Goal: Transaction & Acquisition: Download file/media

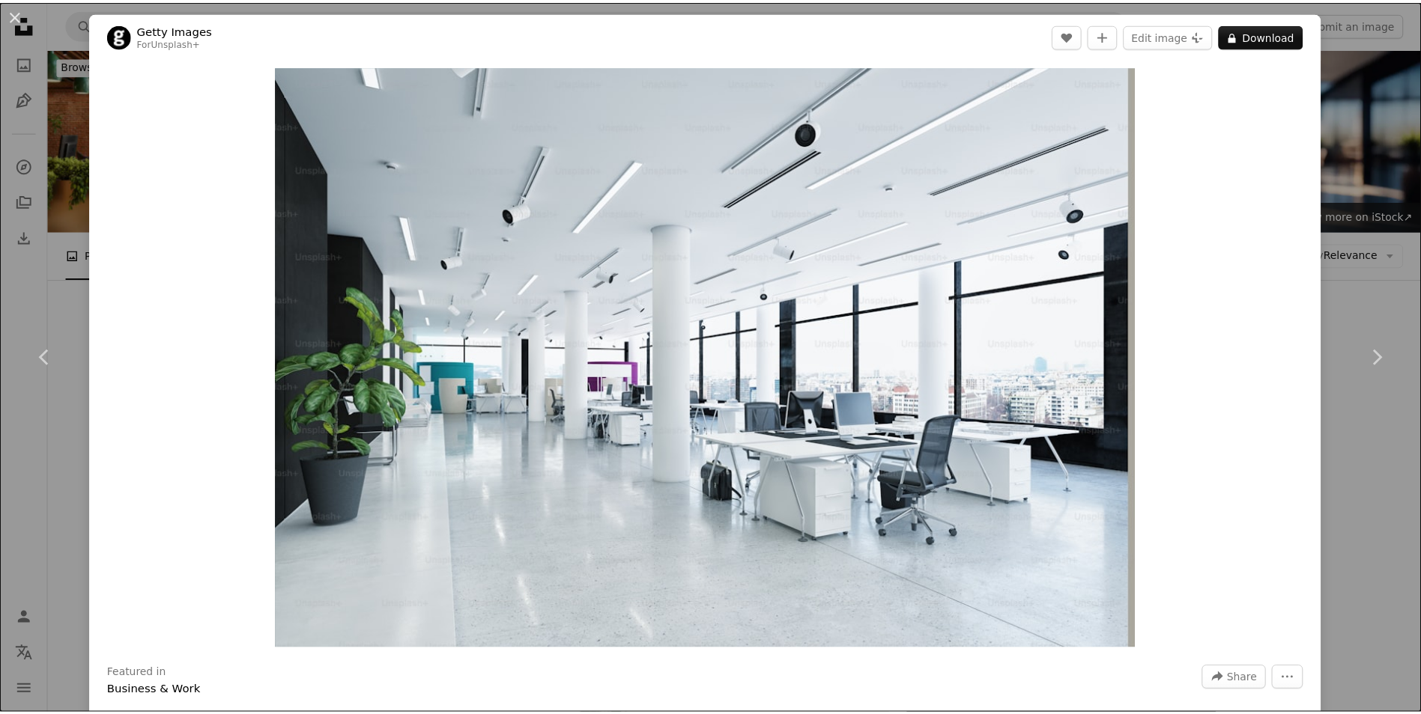
scroll to position [1198, 0]
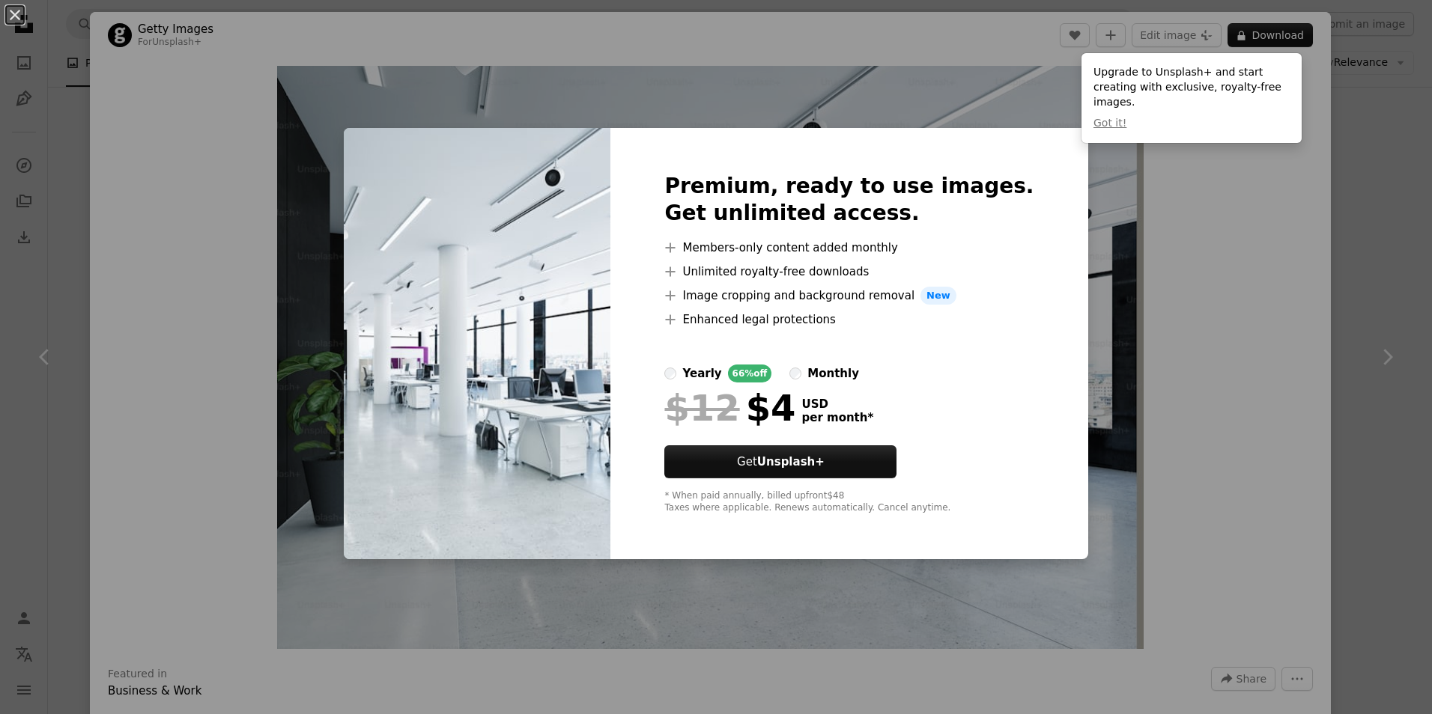
click at [1372, 143] on div "An X shape Premium, ready to use images. Get unlimited access. A plus sign Memb…" at bounding box center [716, 357] width 1432 height 714
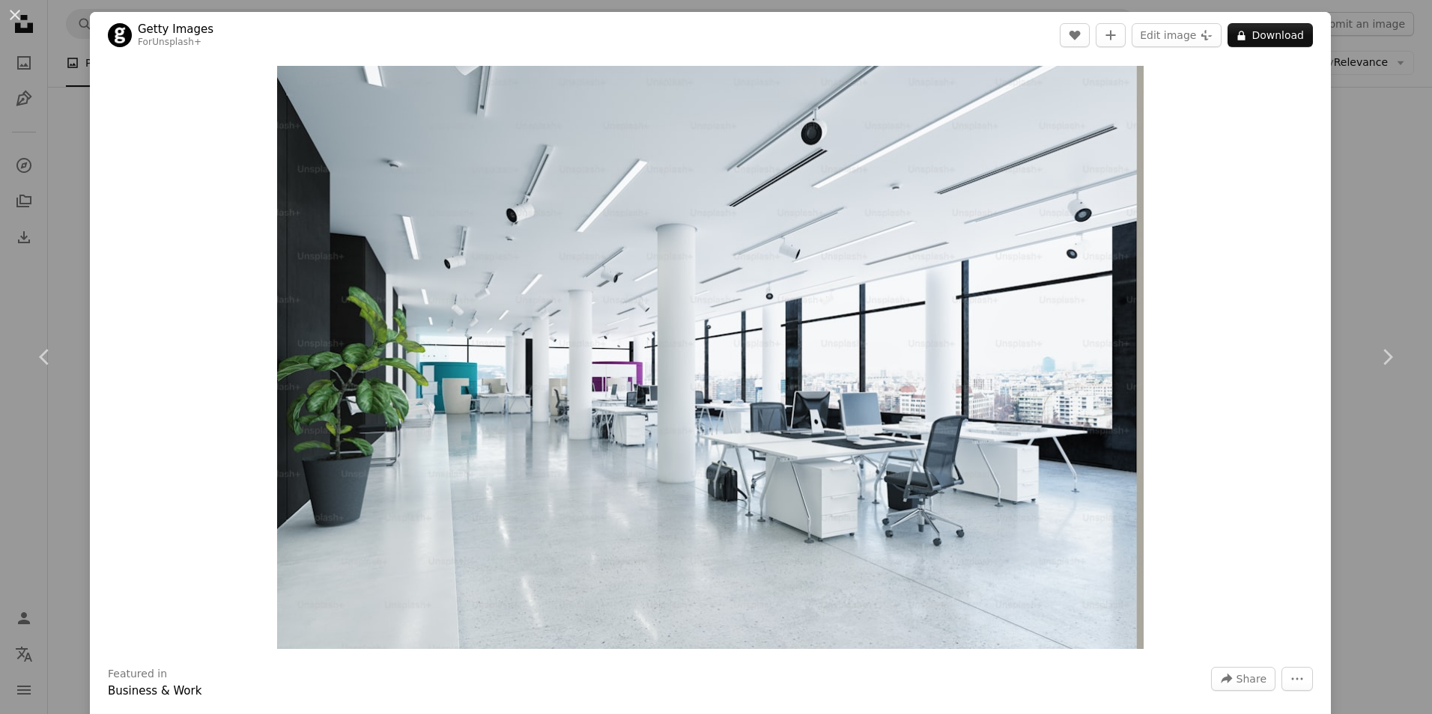
click at [1368, 115] on div "An X shape Chevron left Chevron right Getty Images For Unsplash+ A heart A plus…" at bounding box center [716, 357] width 1432 height 714
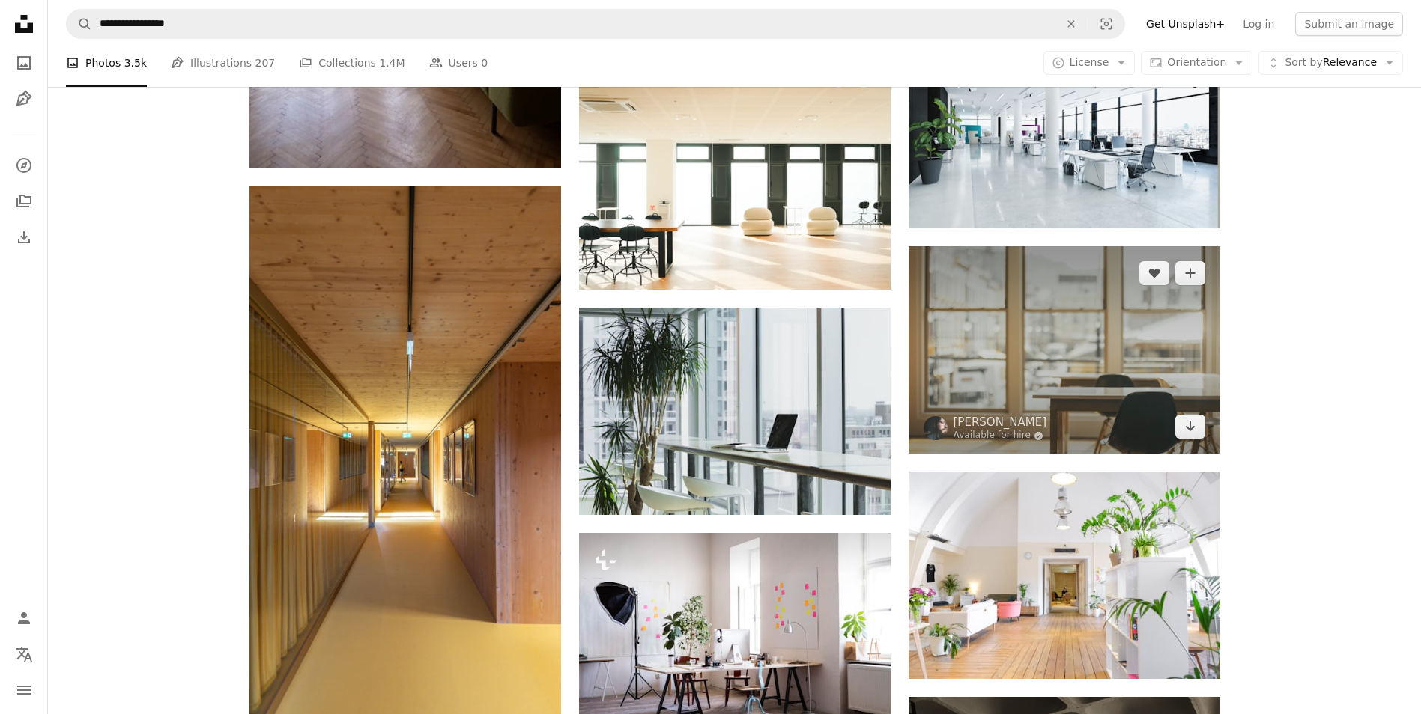
scroll to position [1498, 0]
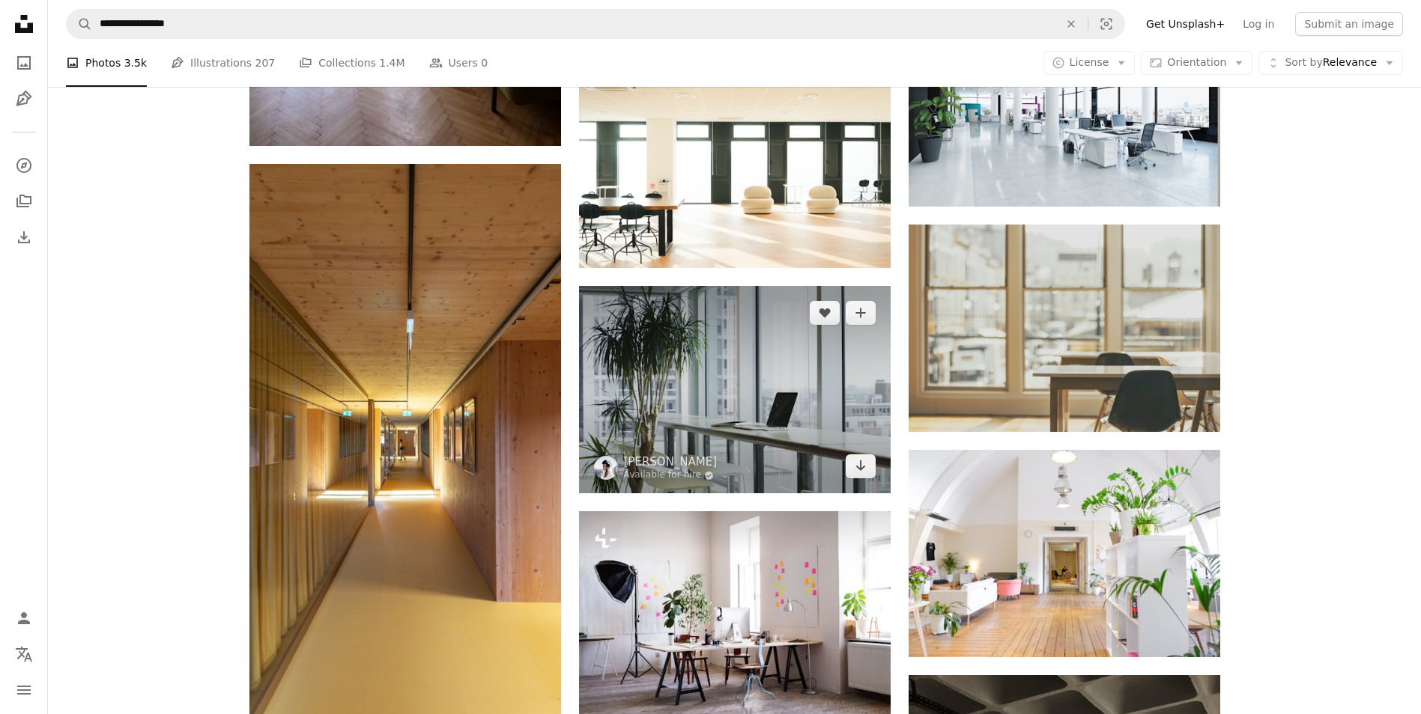
click at [675, 390] on img at bounding box center [735, 389] width 312 height 207
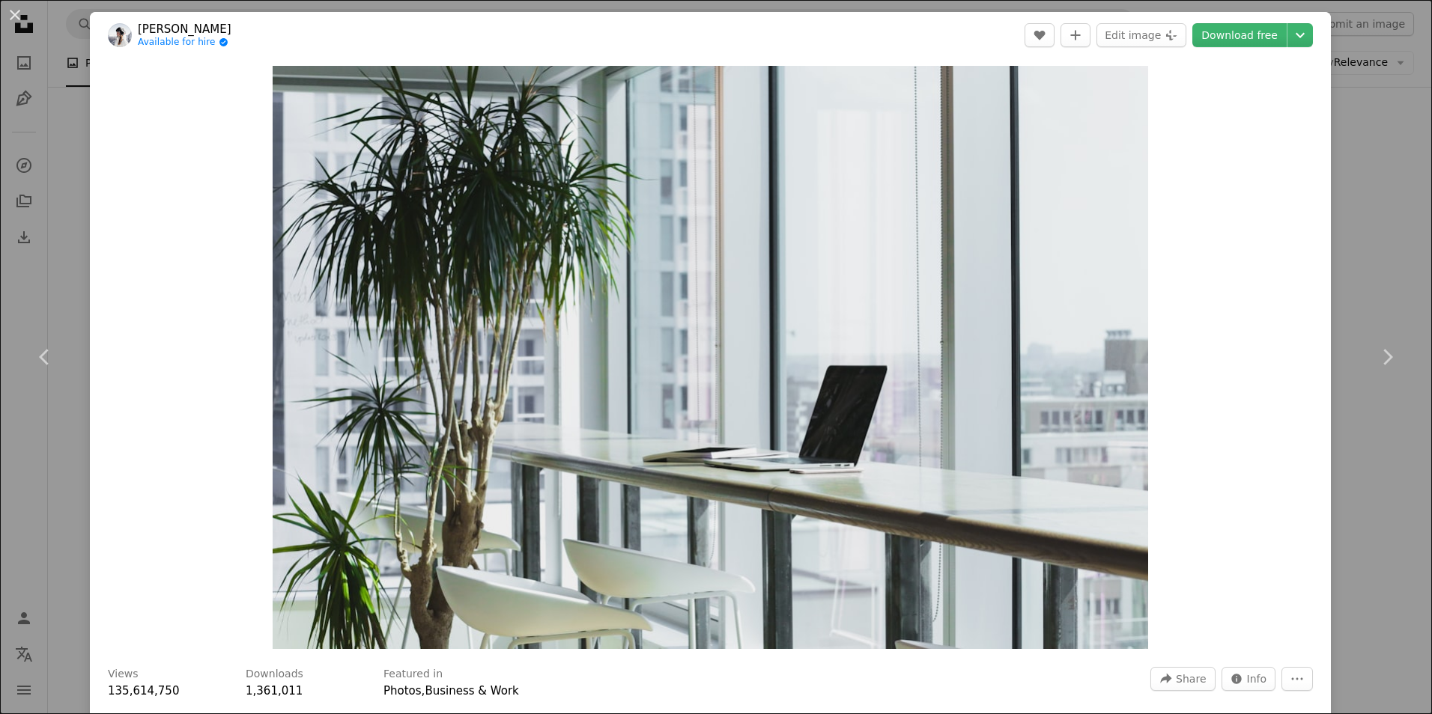
click at [1224, 22] on header "[PERSON_NAME] Available for hire A checkmark inside of a circle A heart A plus …" at bounding box center [710, 35] width 1241 height 46
click at [1224, 34] on link "Download free" at bounding box center [1239, 35] width 94 height 24
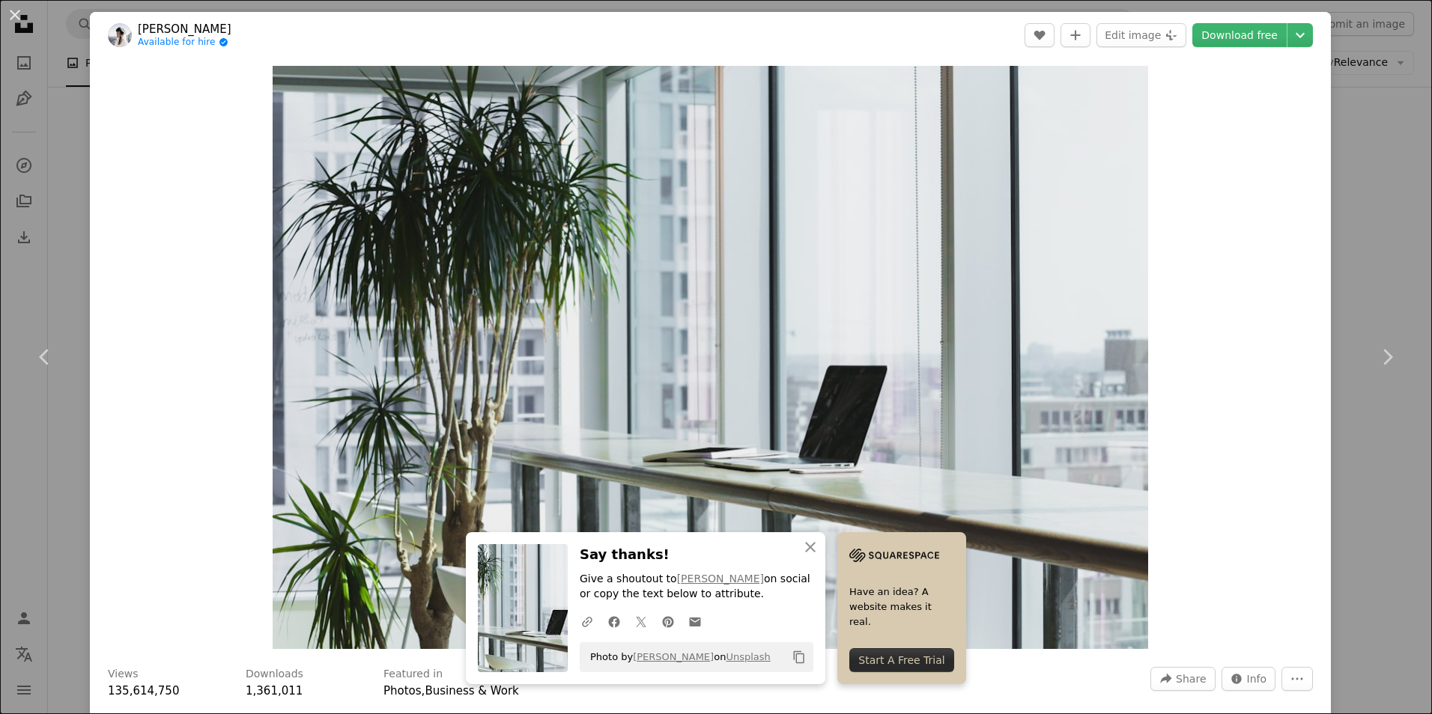
click at [1349, 148] on div "An X shape Chevron left Chevron right [PERSON_NAME] Available for hire A checkm…" at bounding box center [716, 357] width 1432 height 714
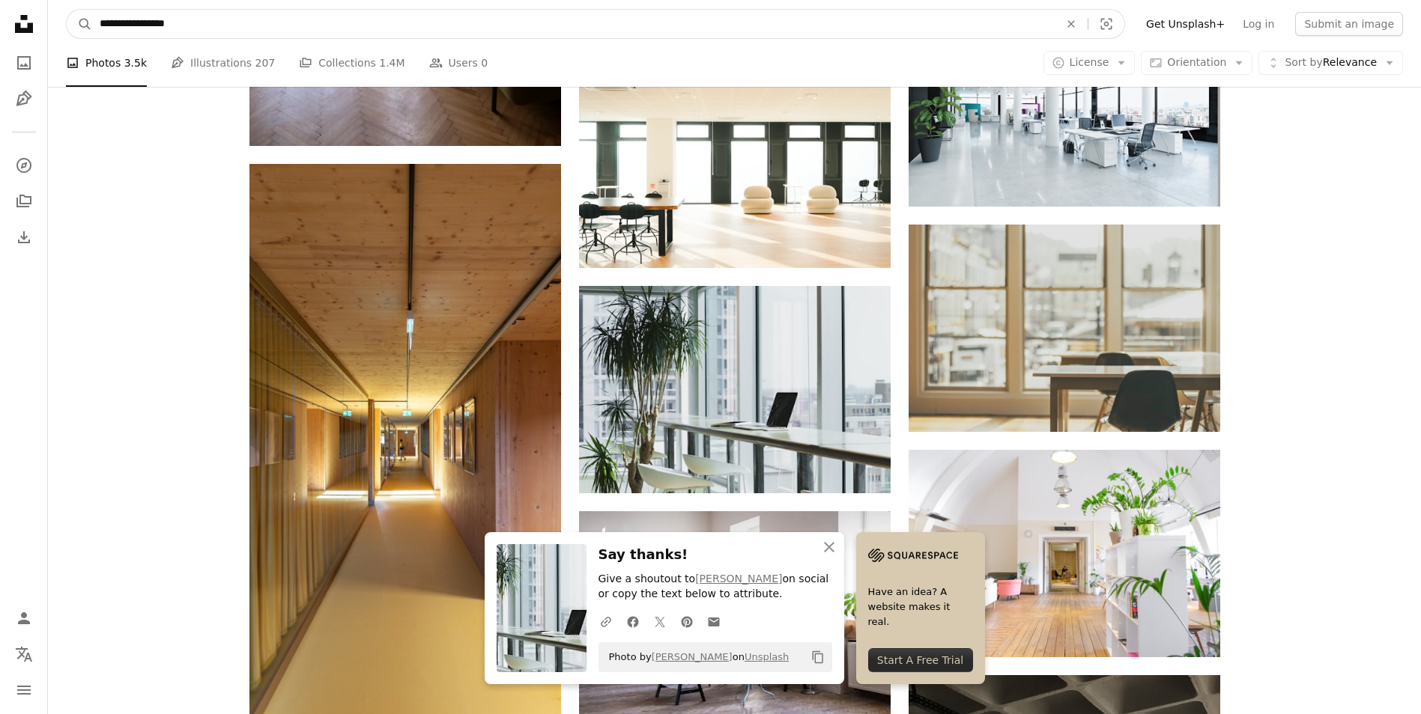
click at [525, 29] on input "**********" at bounding box center [573, 24] width 962 height 28
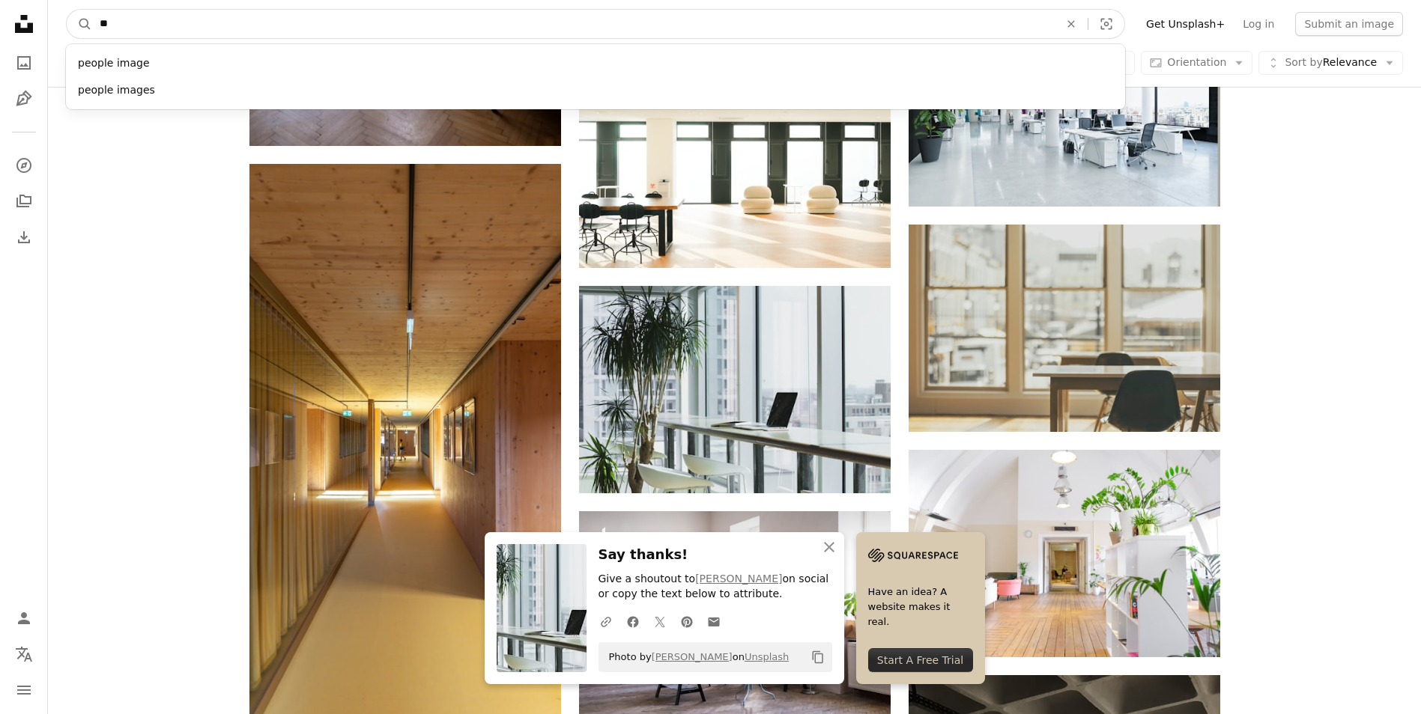
type input "*"
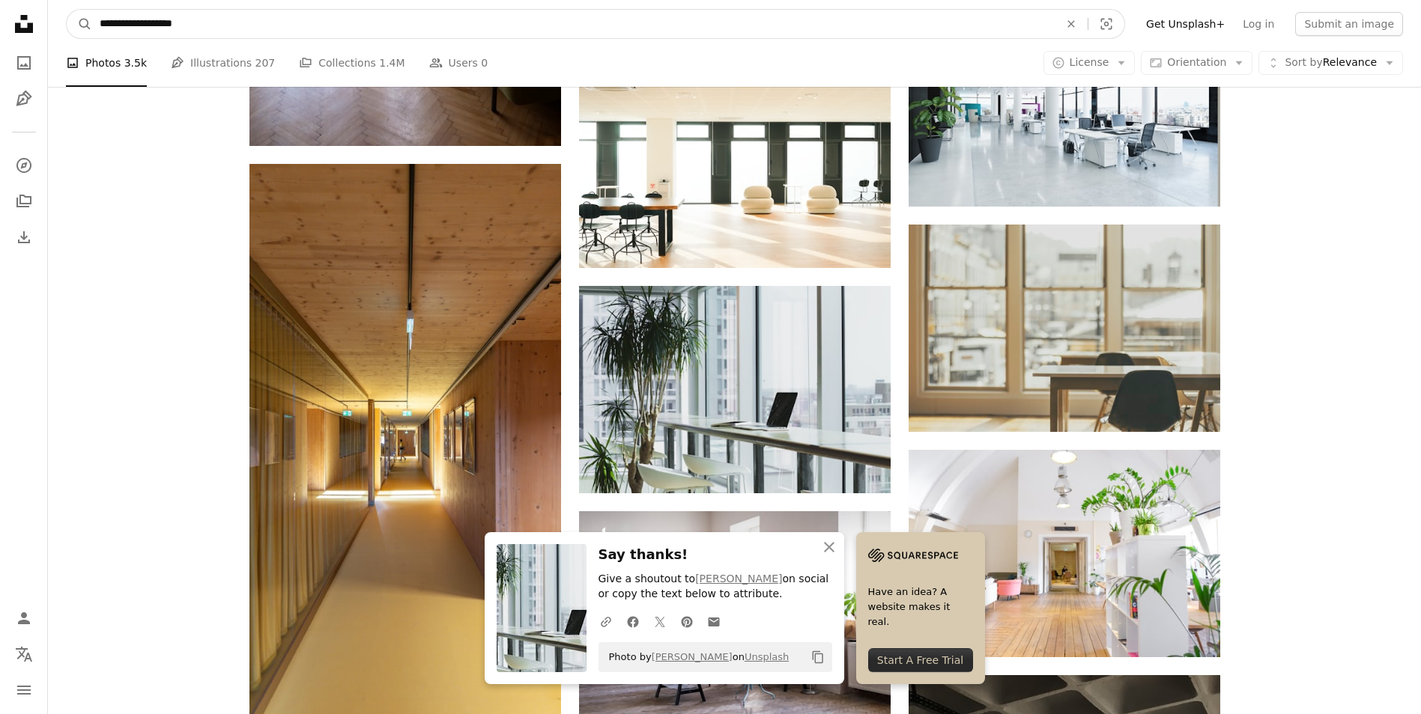
type input "**********"
click button "A magnifying glass" at bounding box center [79, 24] width 25 height 28
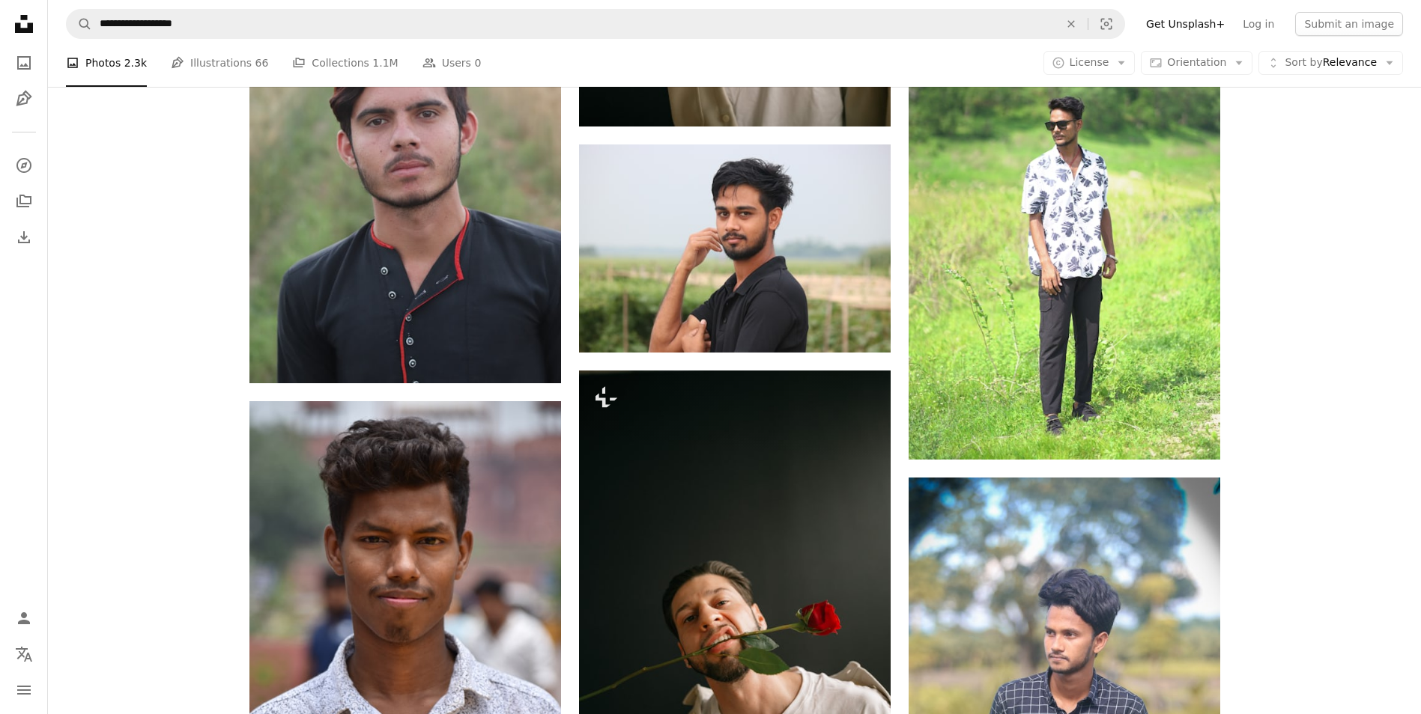
scroll to position [1797, 0]
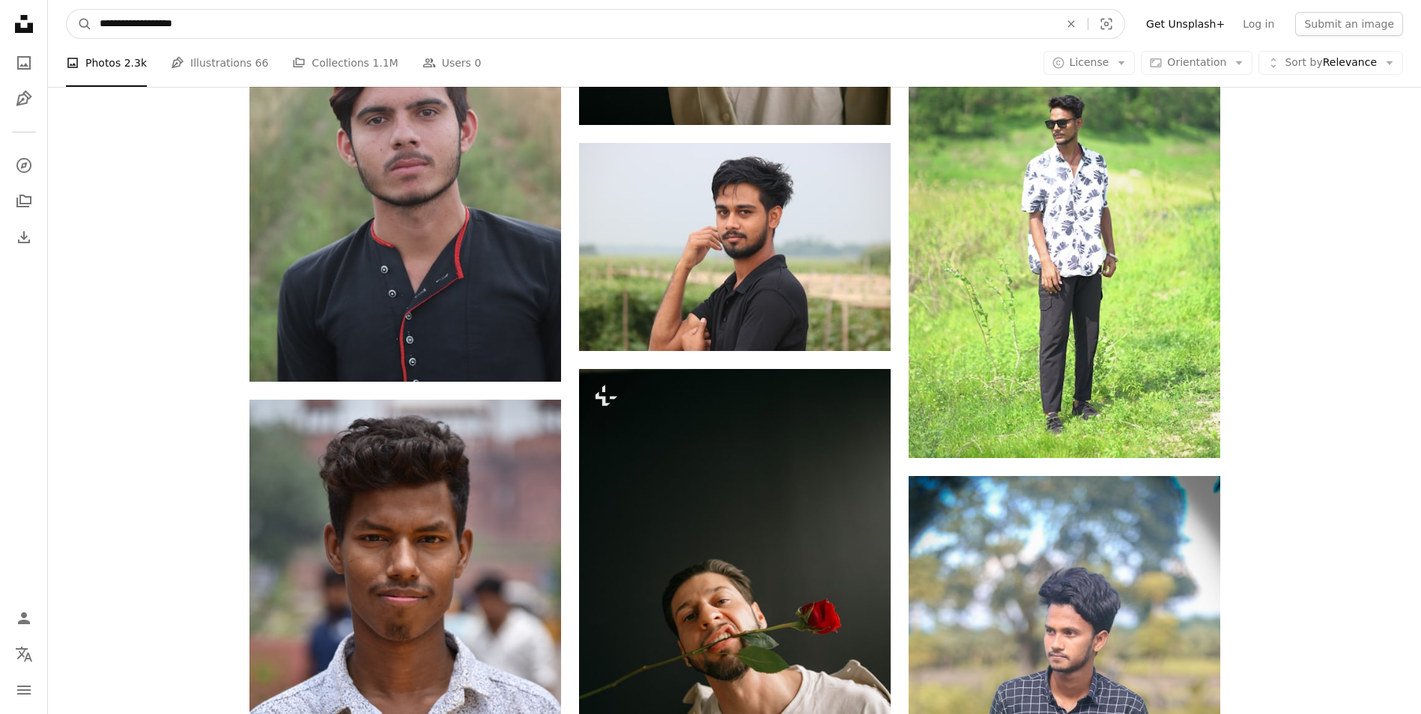
click at [523, 33] on input "**********" at bounding box center [573, 24] width 962 height 28
type input "**********"
click button "A magnifying glass" at bounding box center [79, 24] width 25 height 28
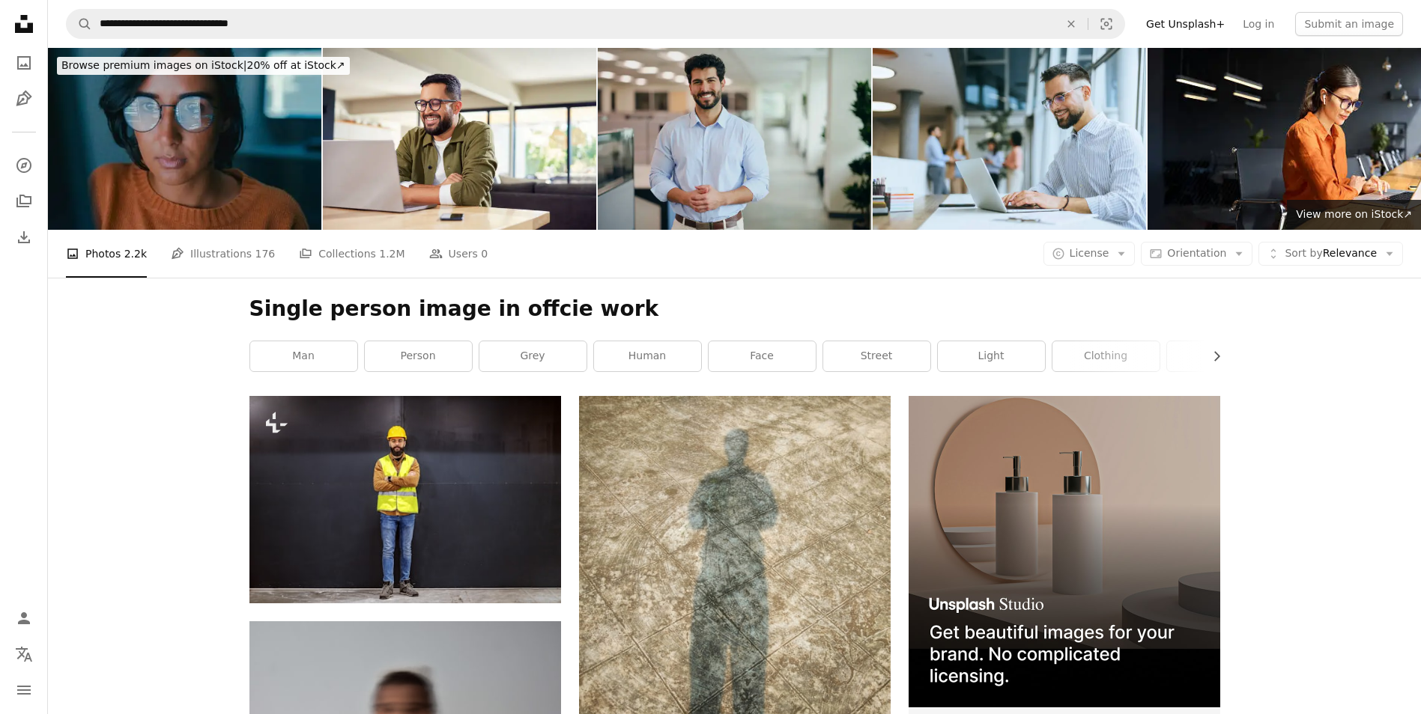
click at [721, 116] on img at bounding box center [734, 139] width 273 height 182
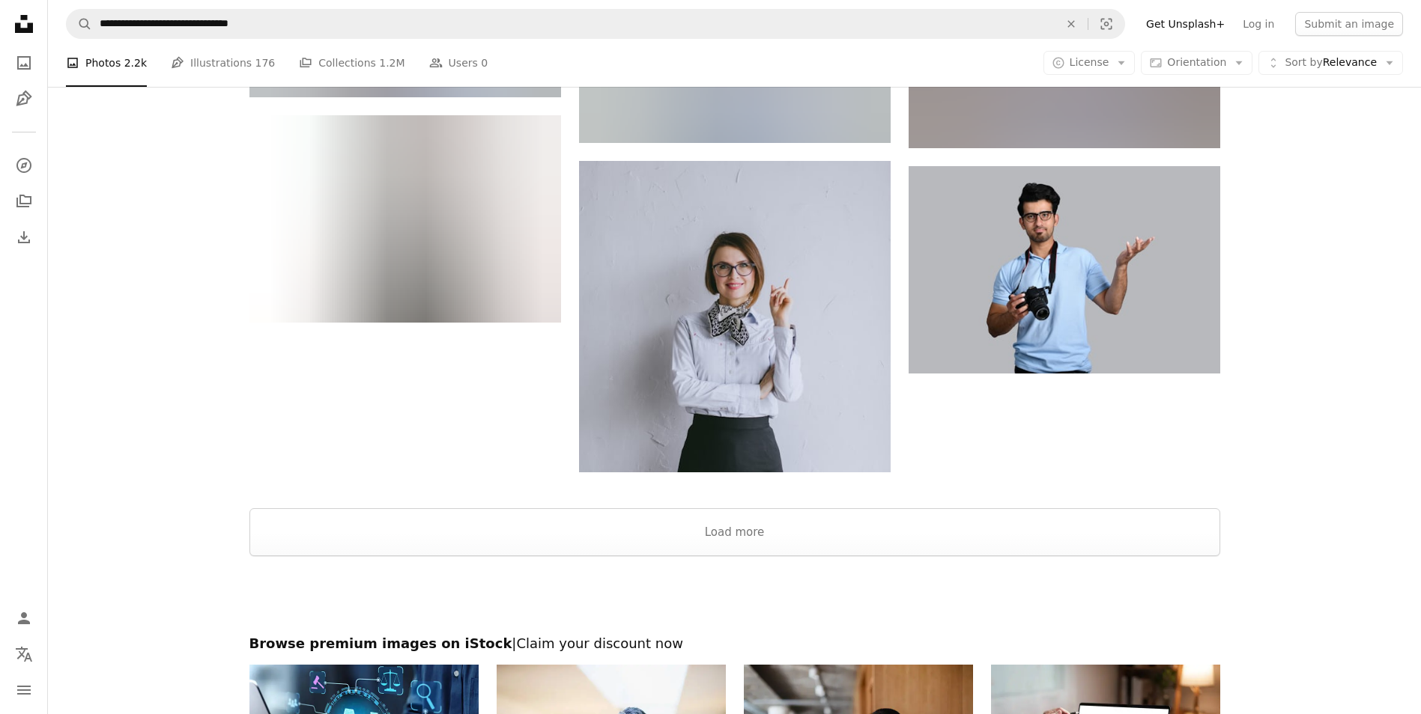
scroll to position [2020, 0]
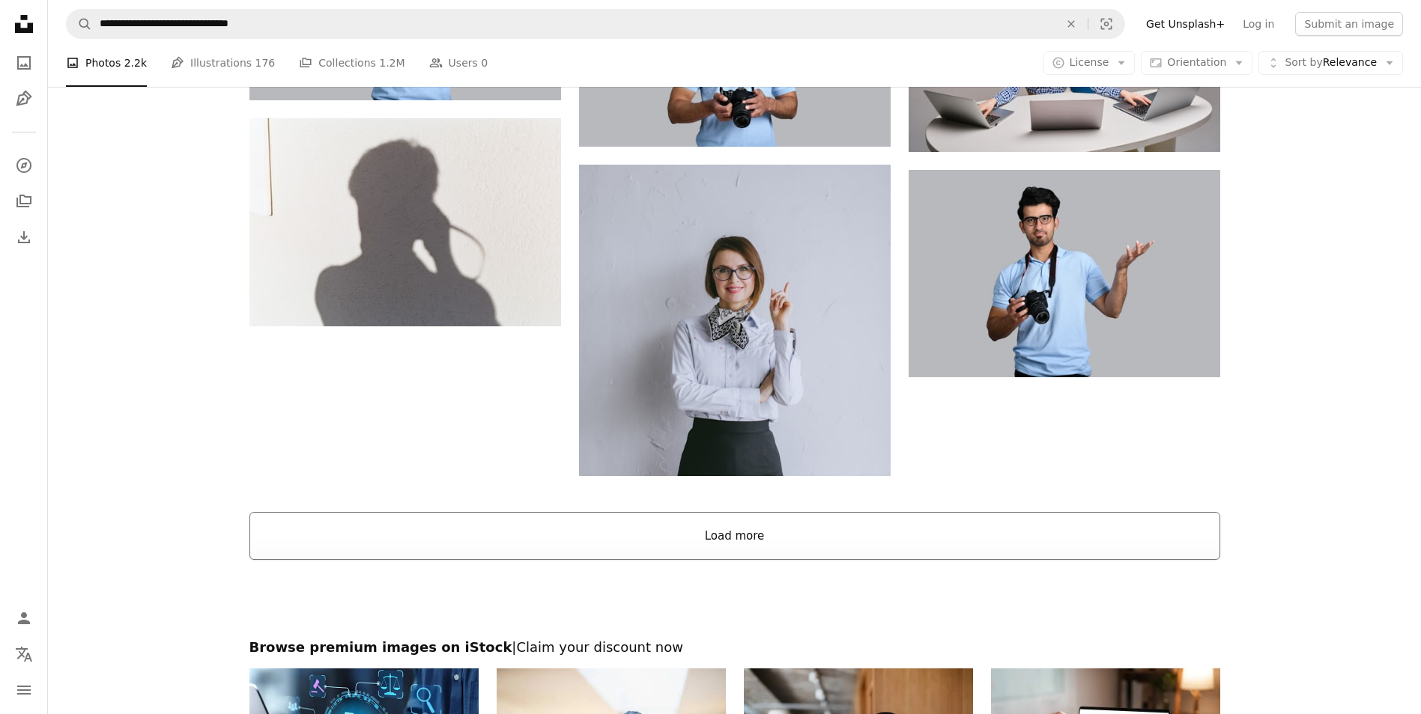
click at [770, 539] on button "Load more" at bounding box center [734, 536] width 971 height 48
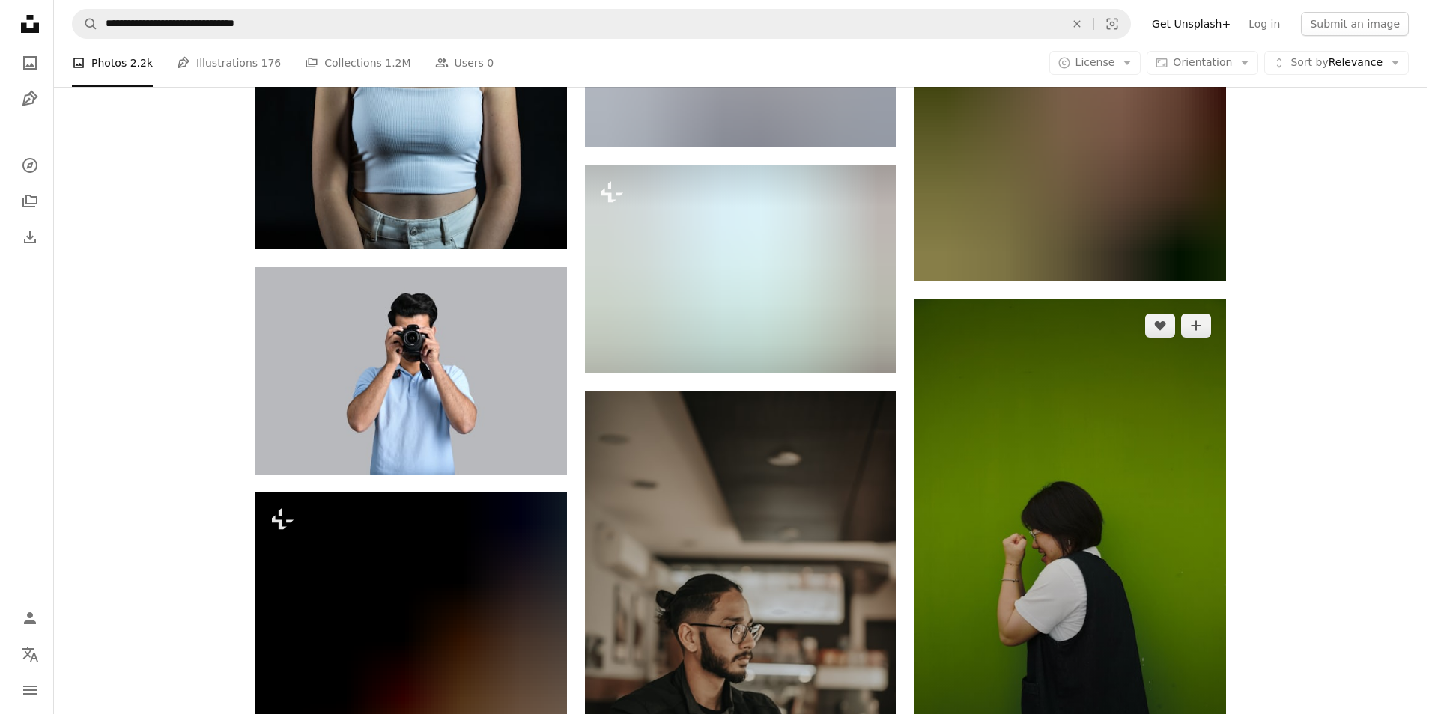
scroll to position [4567, 0]
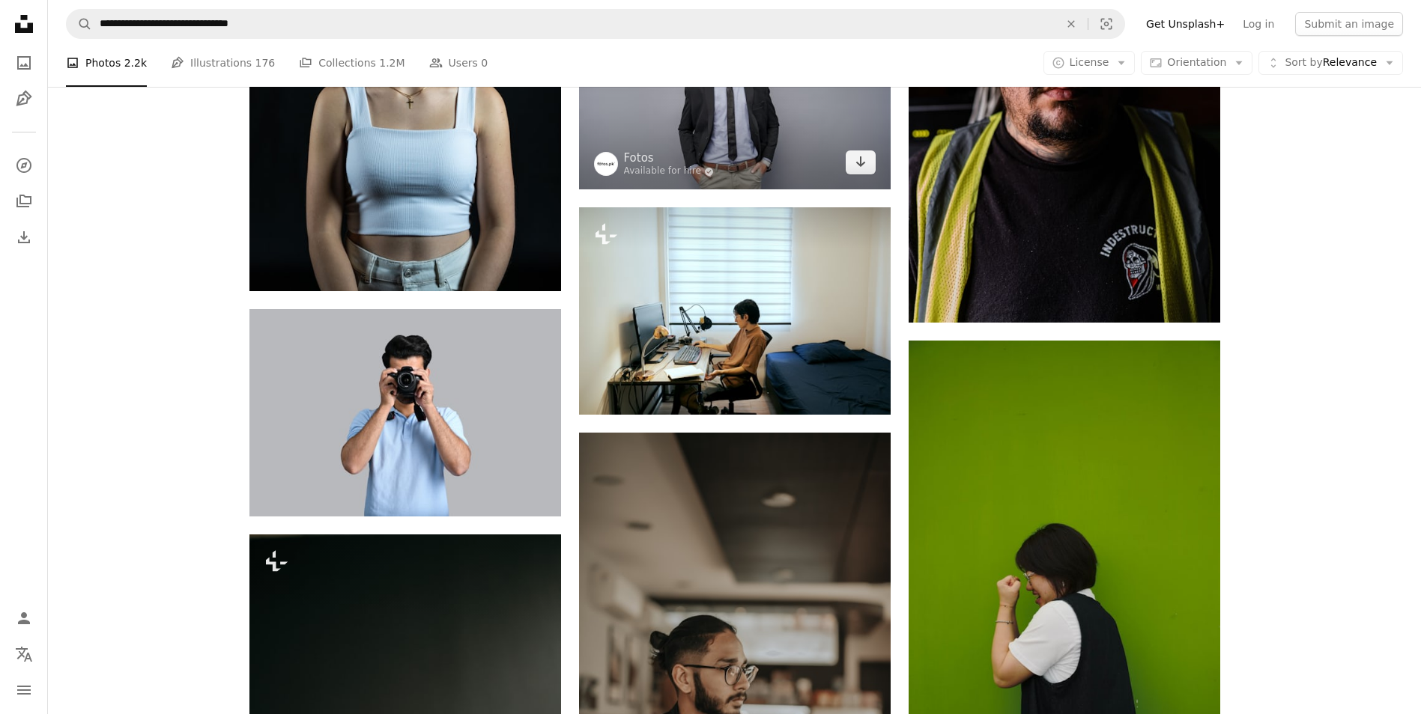
click at [616, 123] on img at bounding box center [735, 101] width 312 height 175
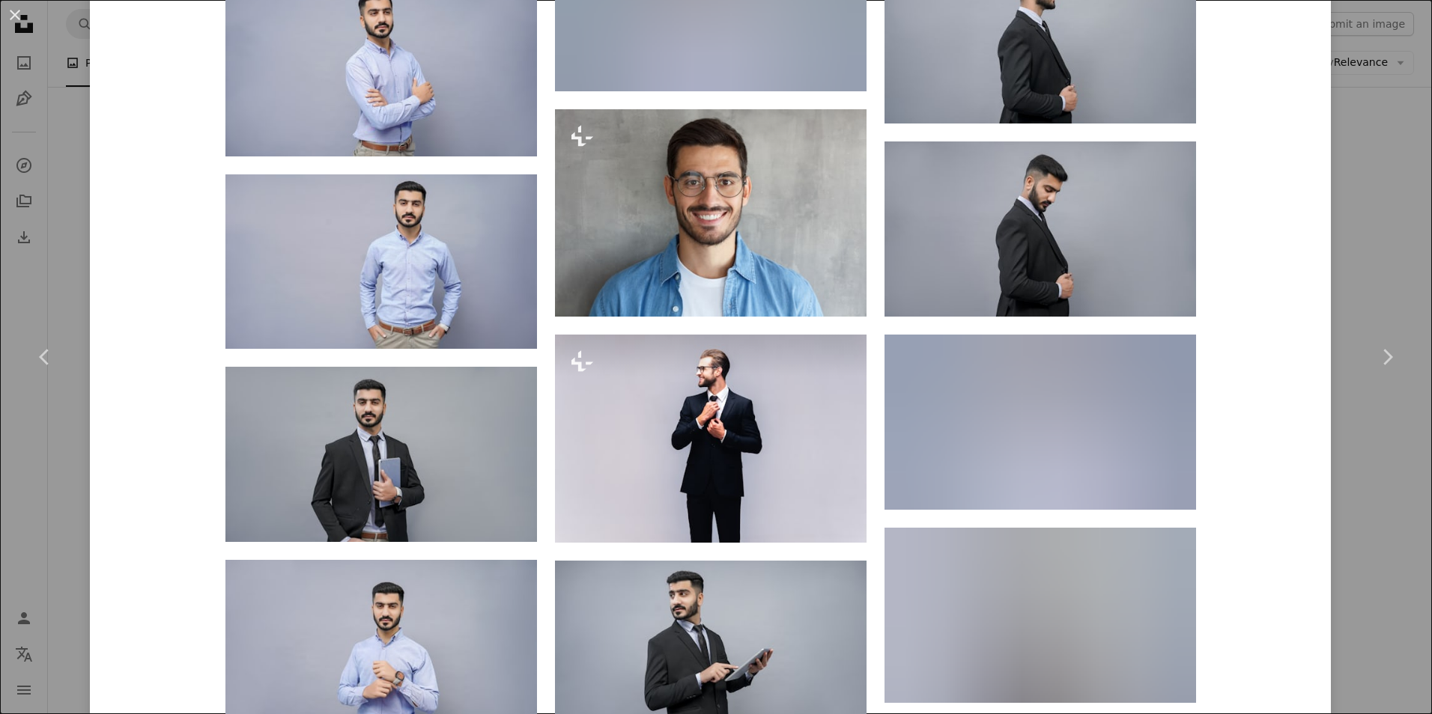
scroll to position [2172, 0]
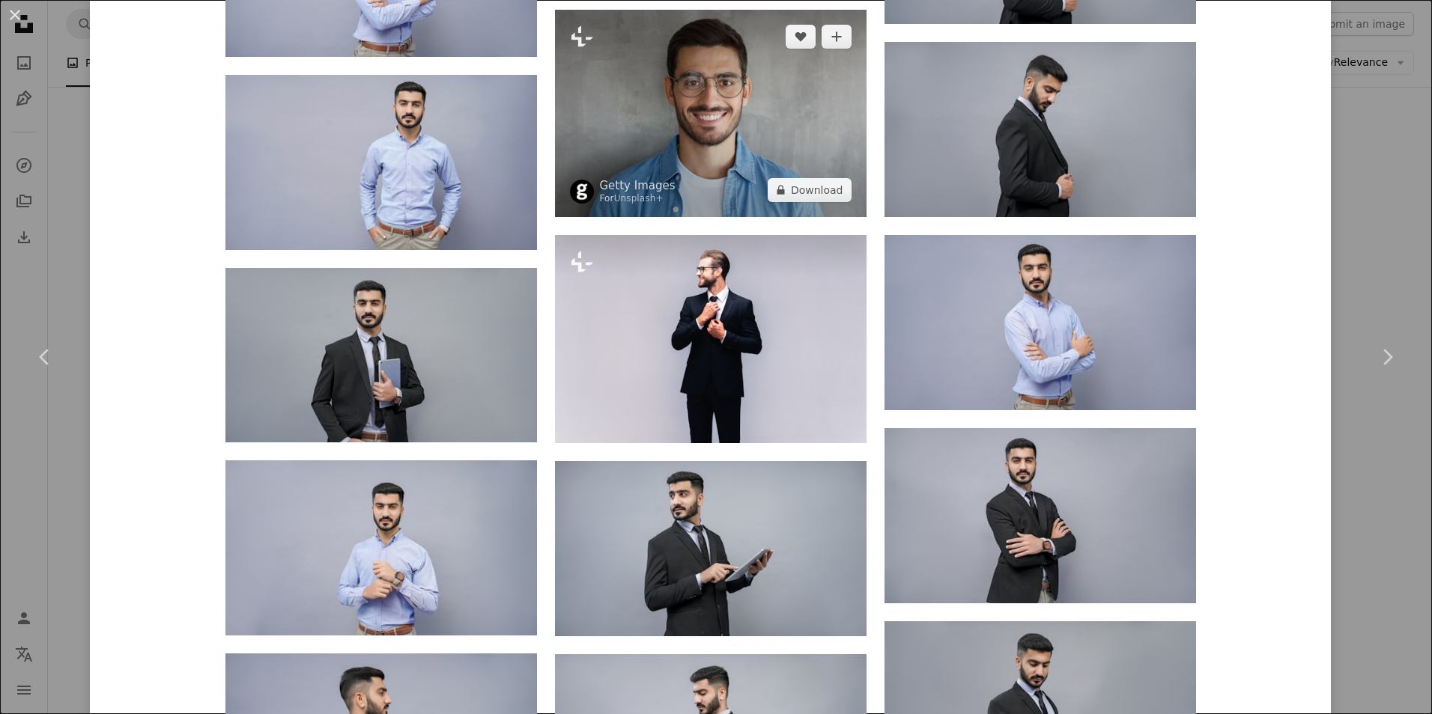
click at [756, 154] on img at bounding box center [711, 113] width 312 height 207
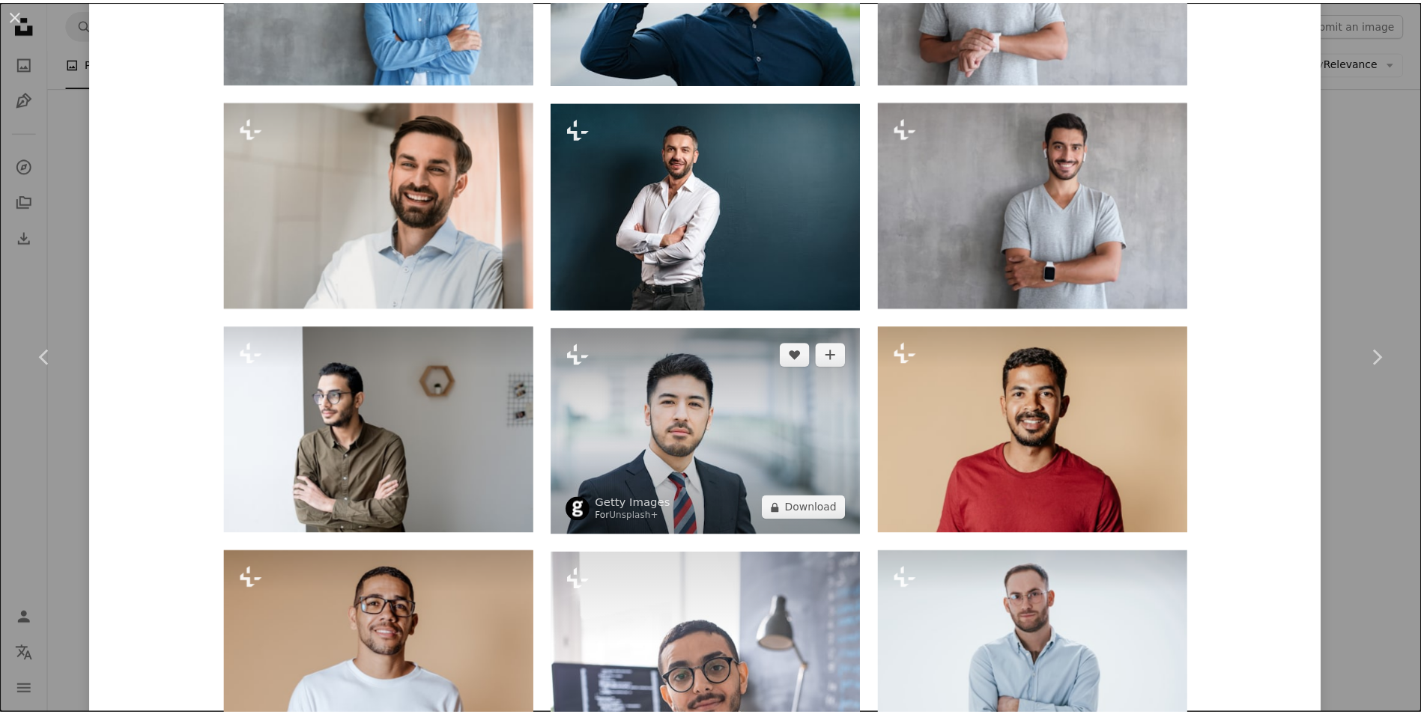
scroll to position [2322, 0]
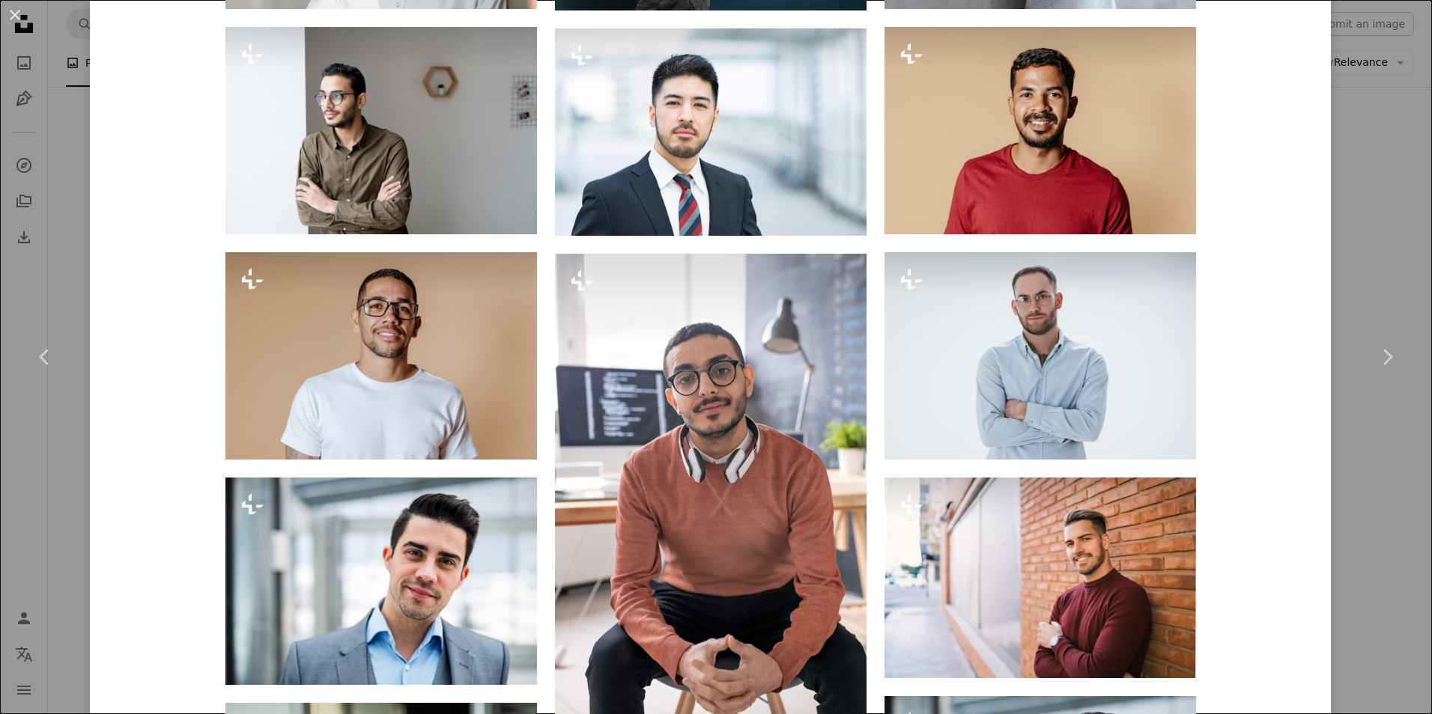
click at [1324, 139] on div "An X shape Chevron left Chevron right Getty Images For Unsplash+ A heart A plus…" at bounding box center [716, 357] width 1432 height 714
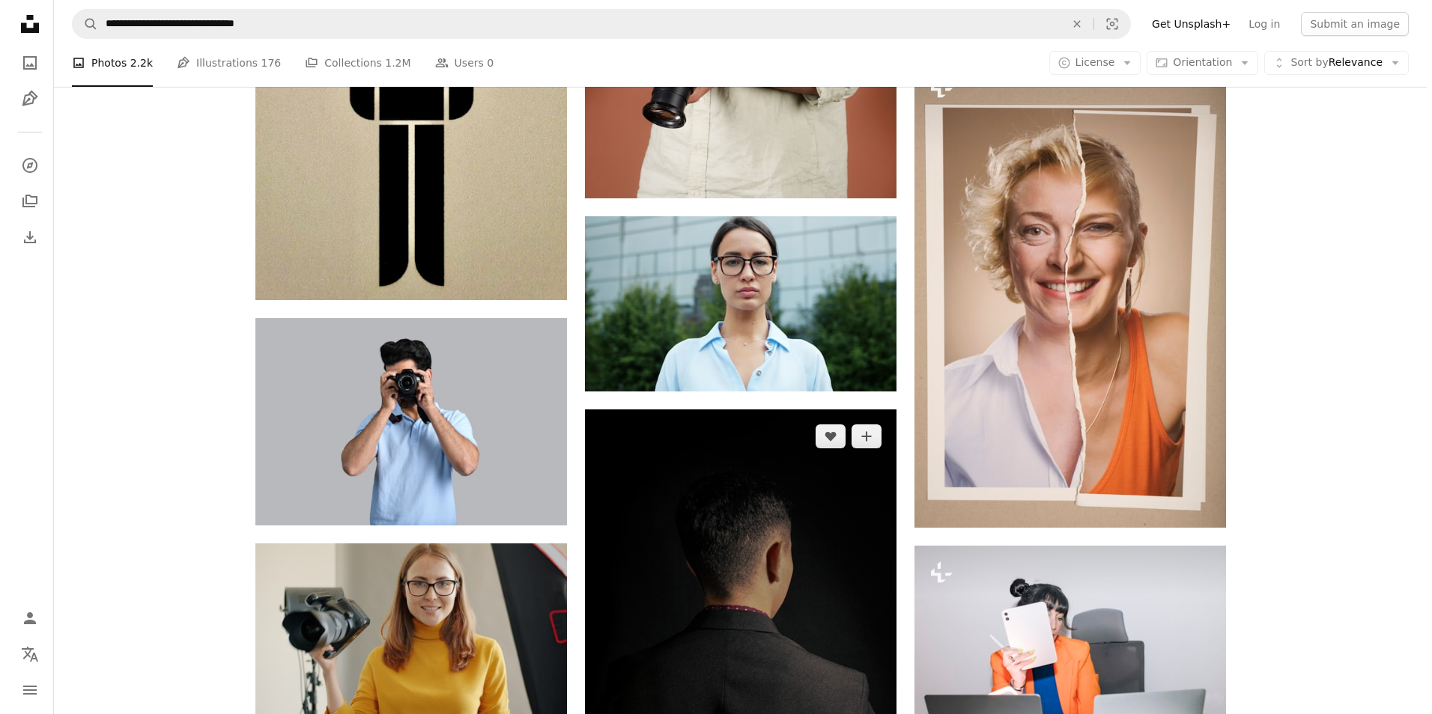
scroll to position [5840, 0]
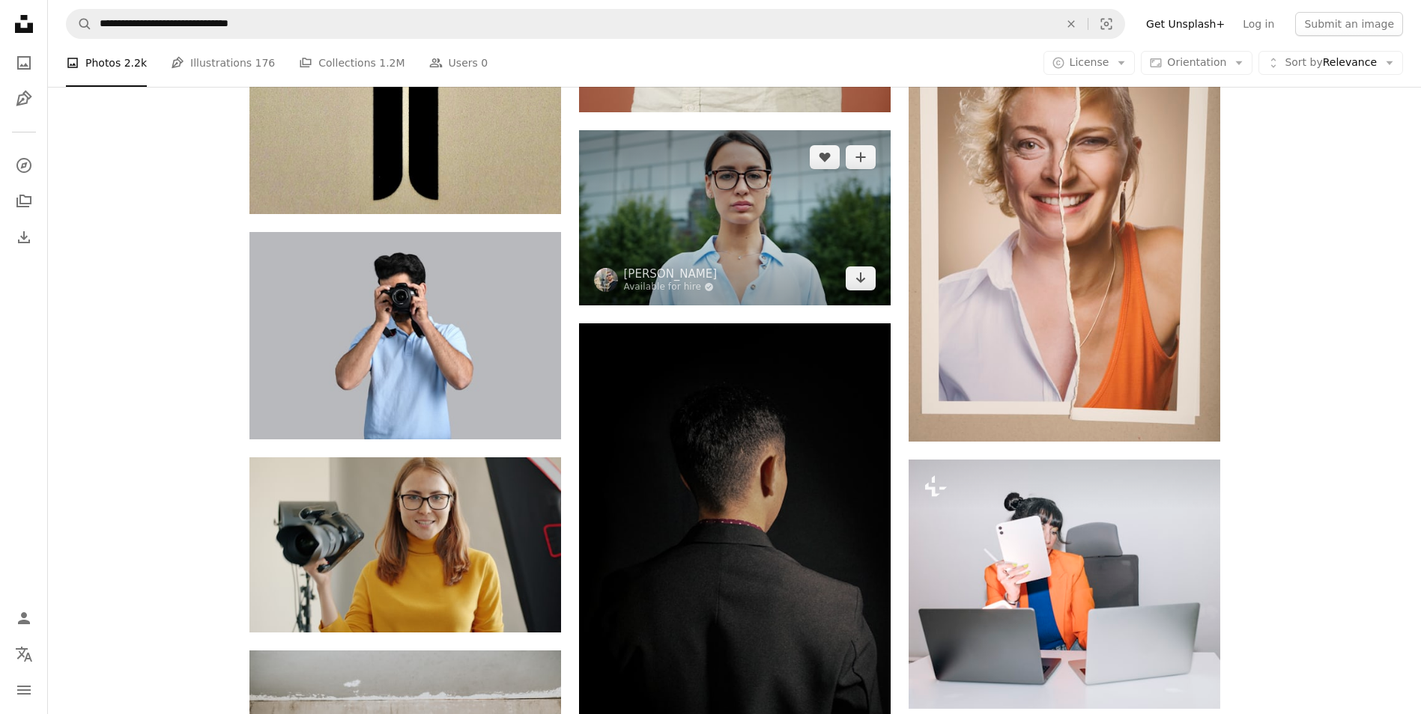
click at [774, 189] on img at bounding box center [735, 217] width 312 height 175
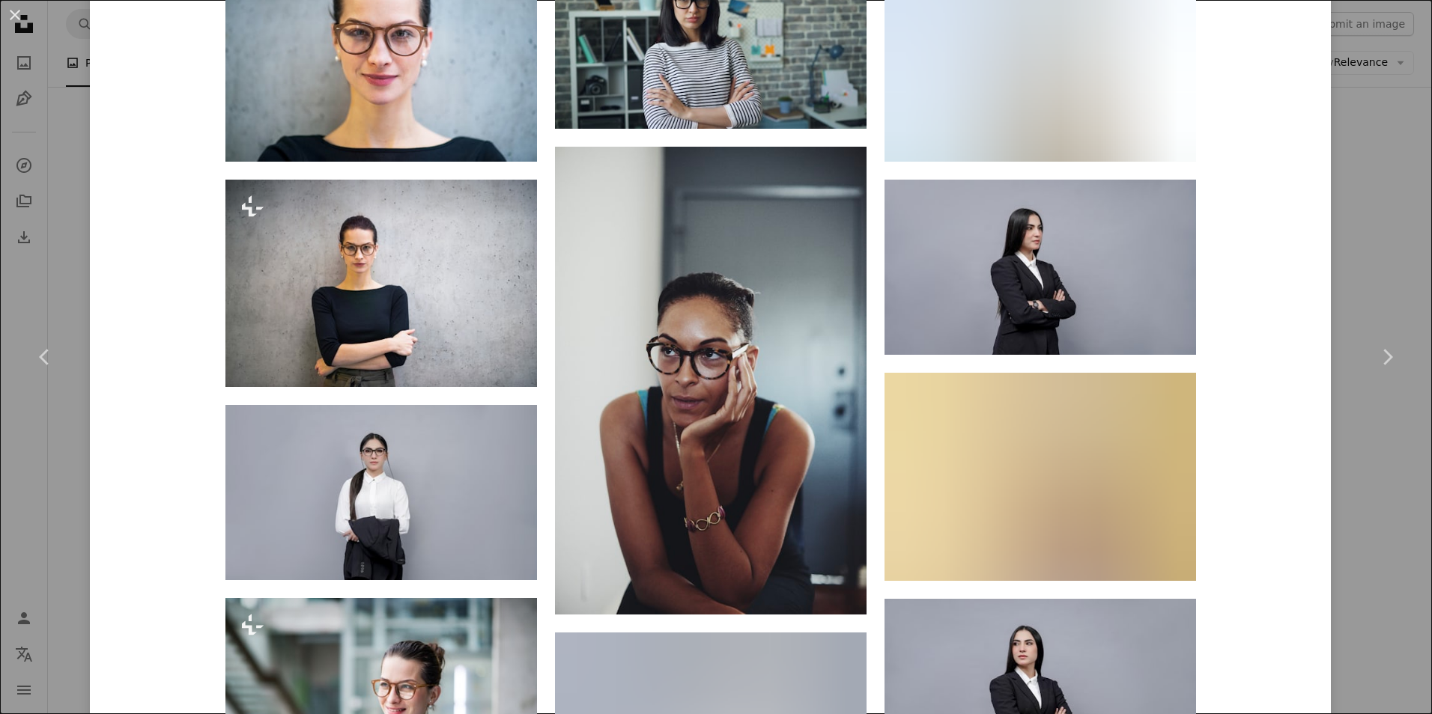
scroll to position [1648, 0]
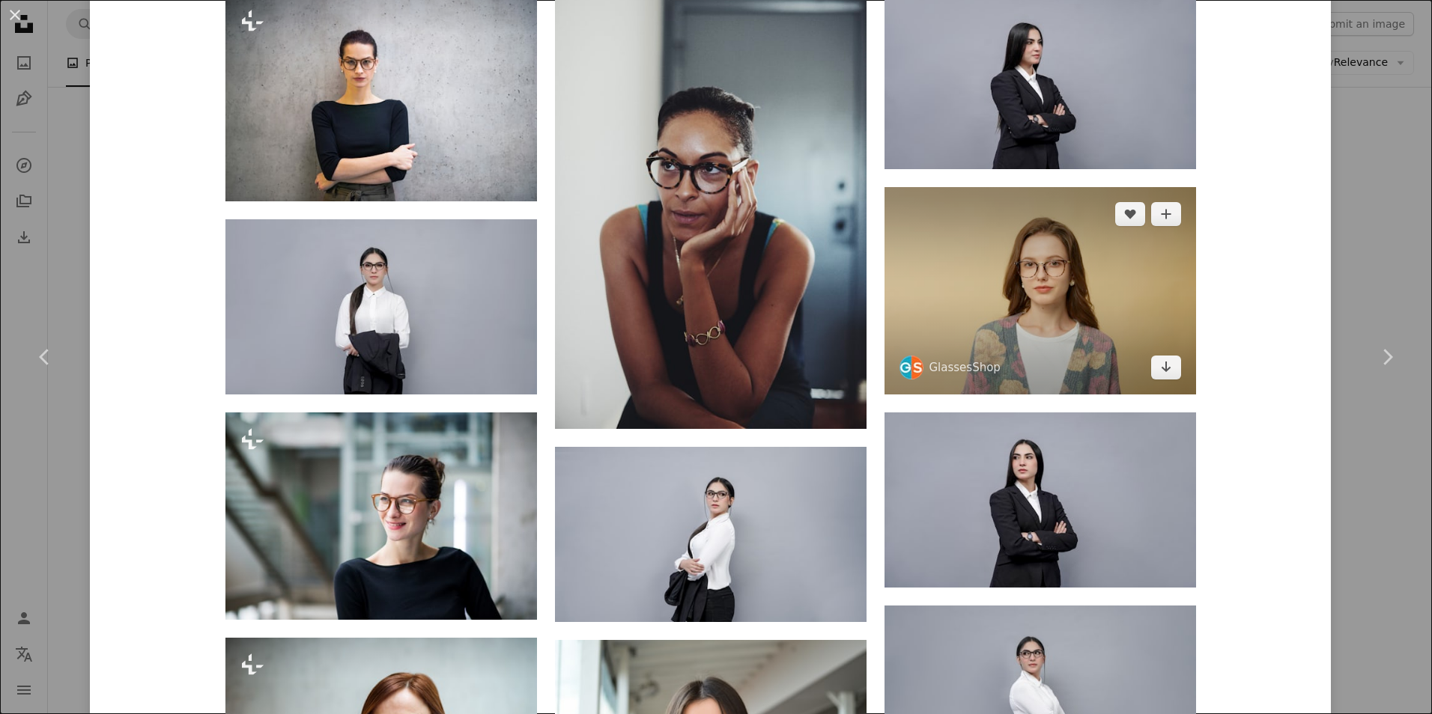
click at [1051, 327] on img at bounding box center [1040, 291] width 312 height 208
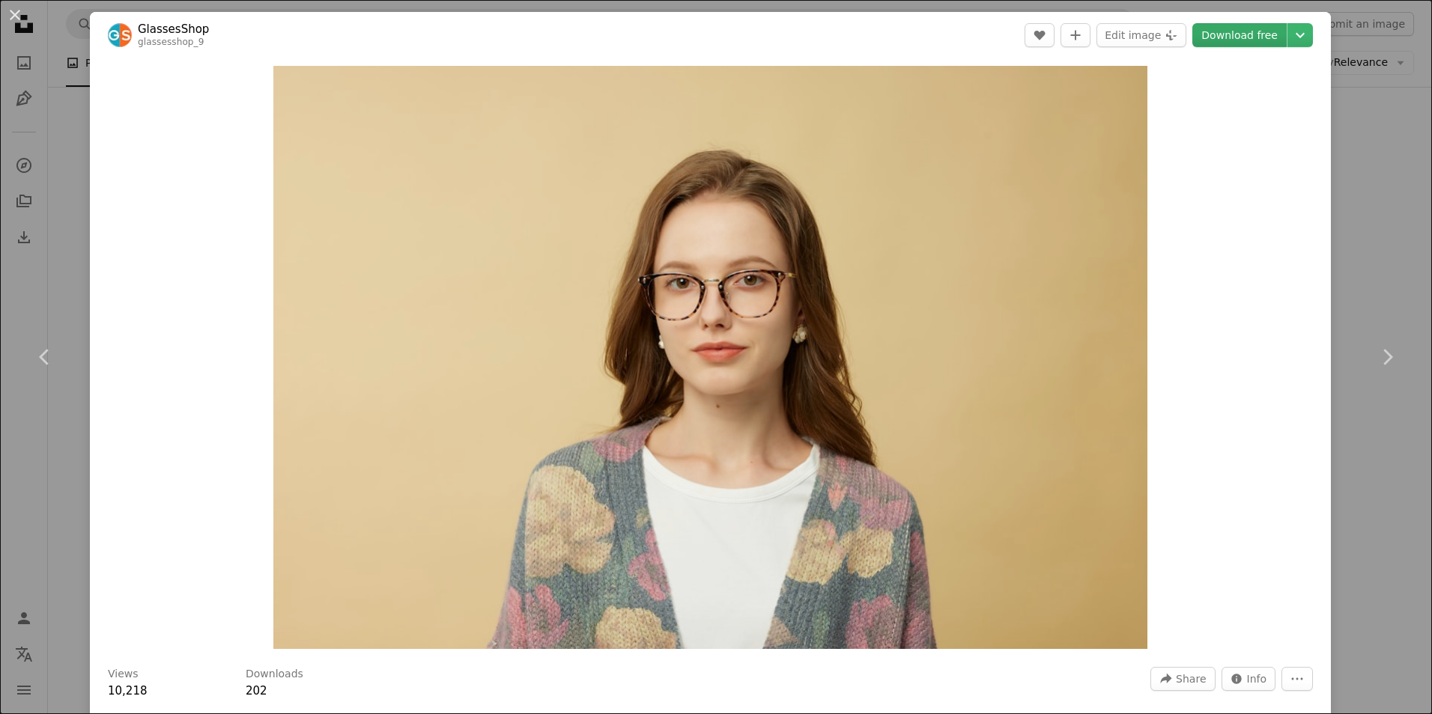
click at [1236, 37] on link "Download free" at bounding box center [1239, 35] width 94 height 24
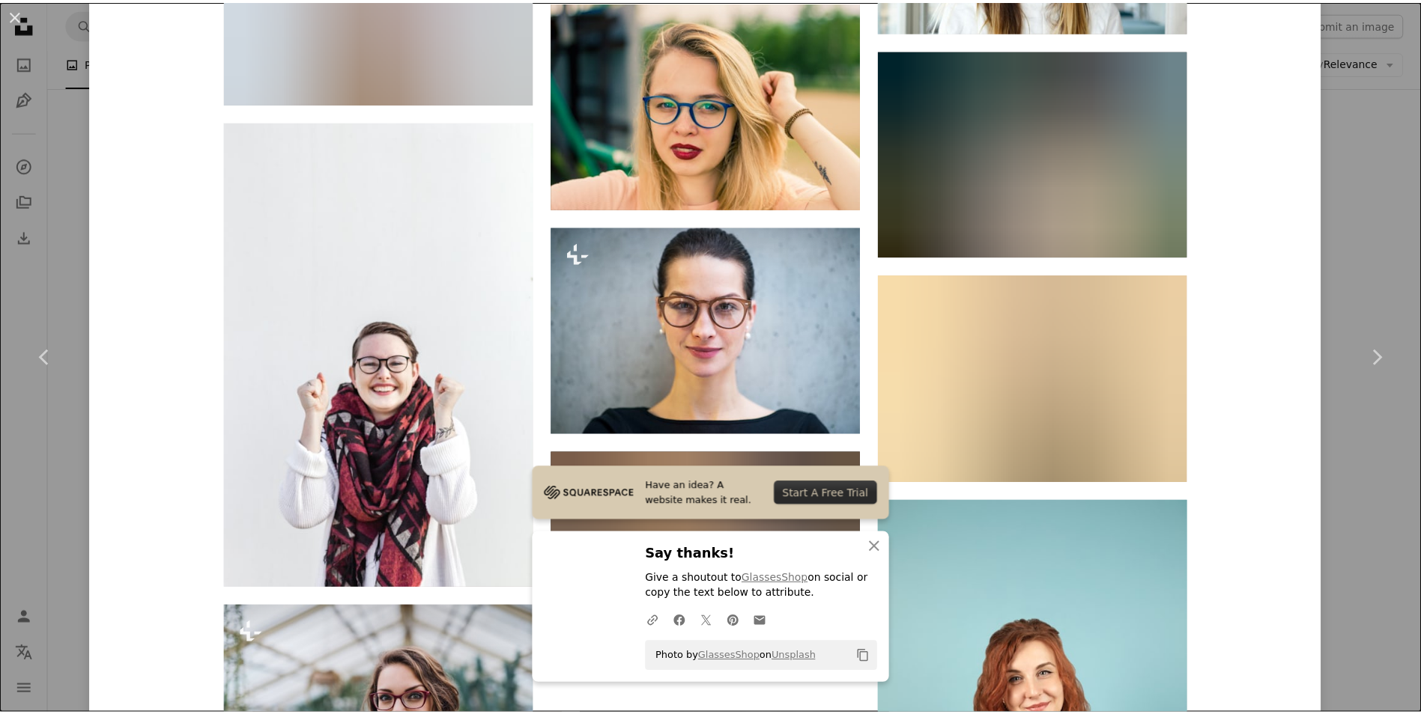
scroll to position [5046, 0]
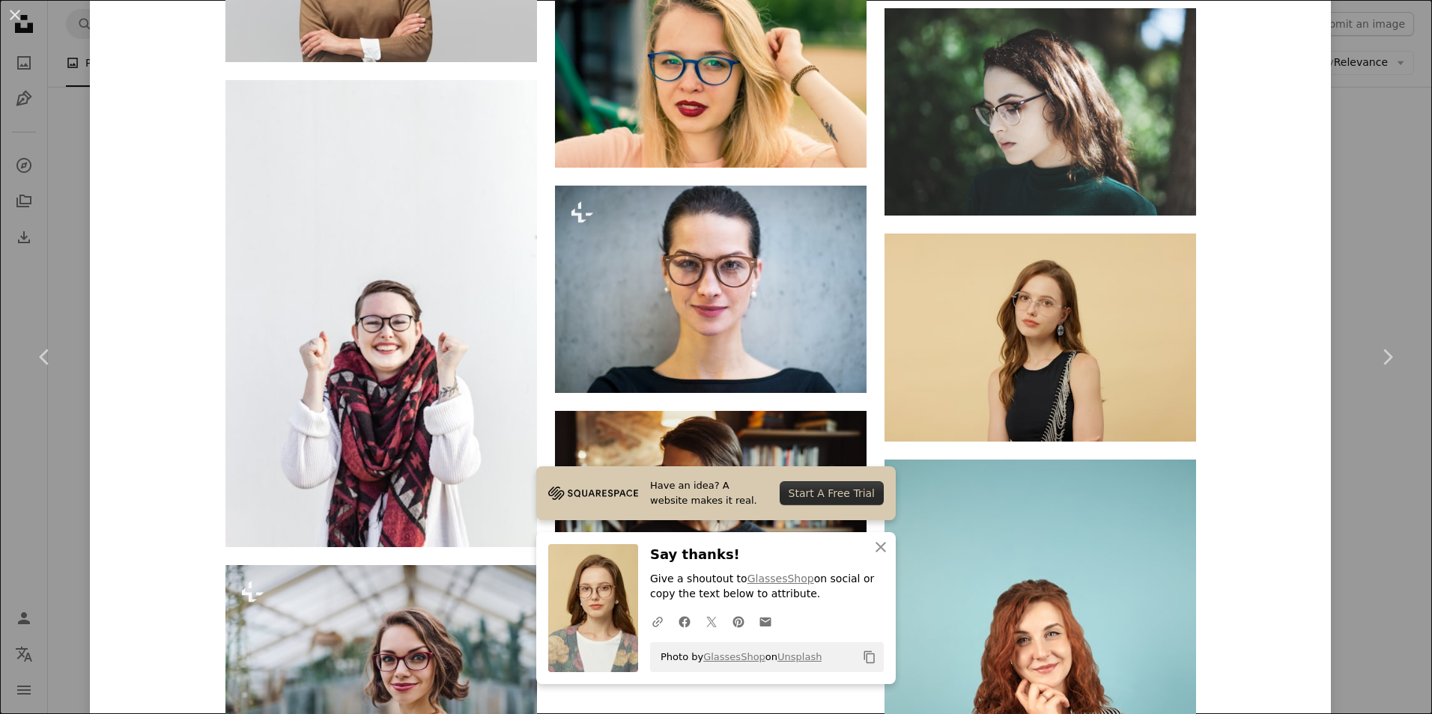
click at [1373, 240] on div "An X shape Chevron left Chevron right GlassesShop glassesshop_9 A heart A plus …" at bounding box center [716, 357] width 1432 height 714
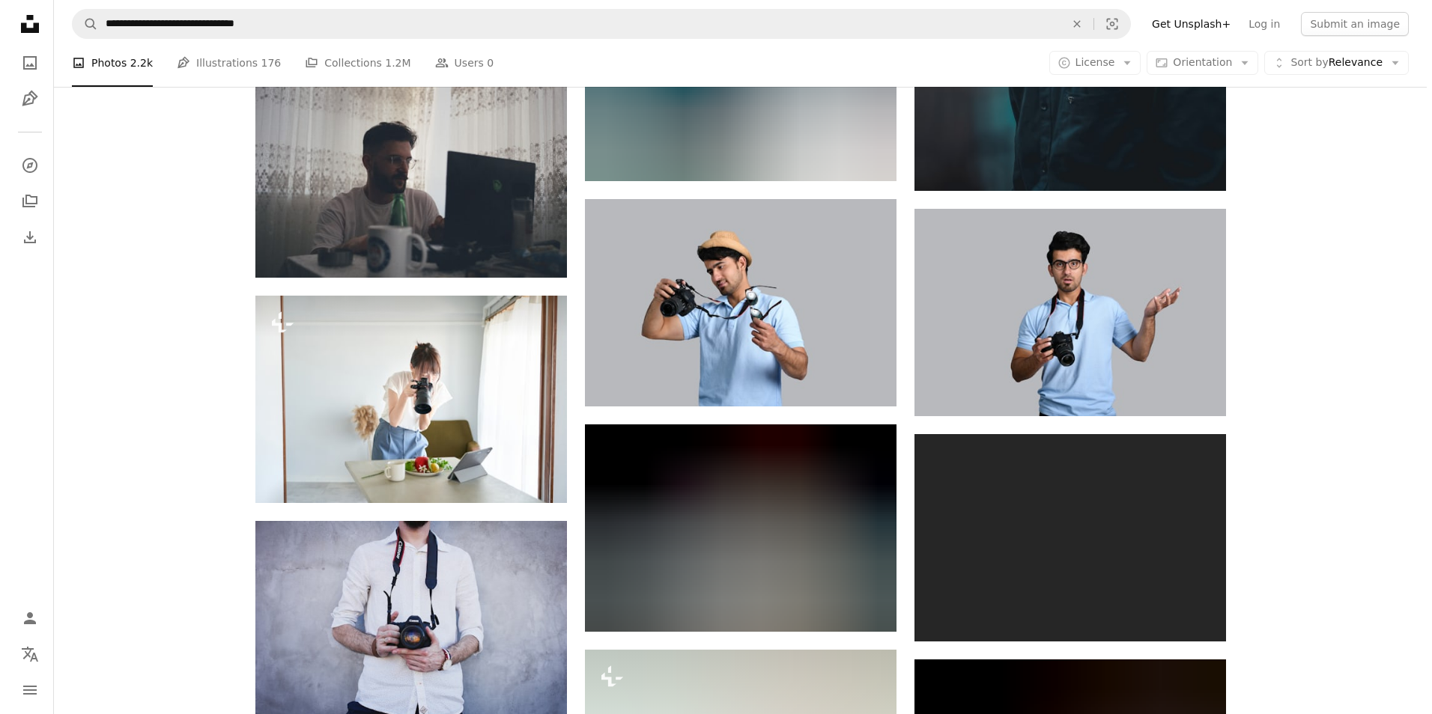
scroll to position [8011, 0]
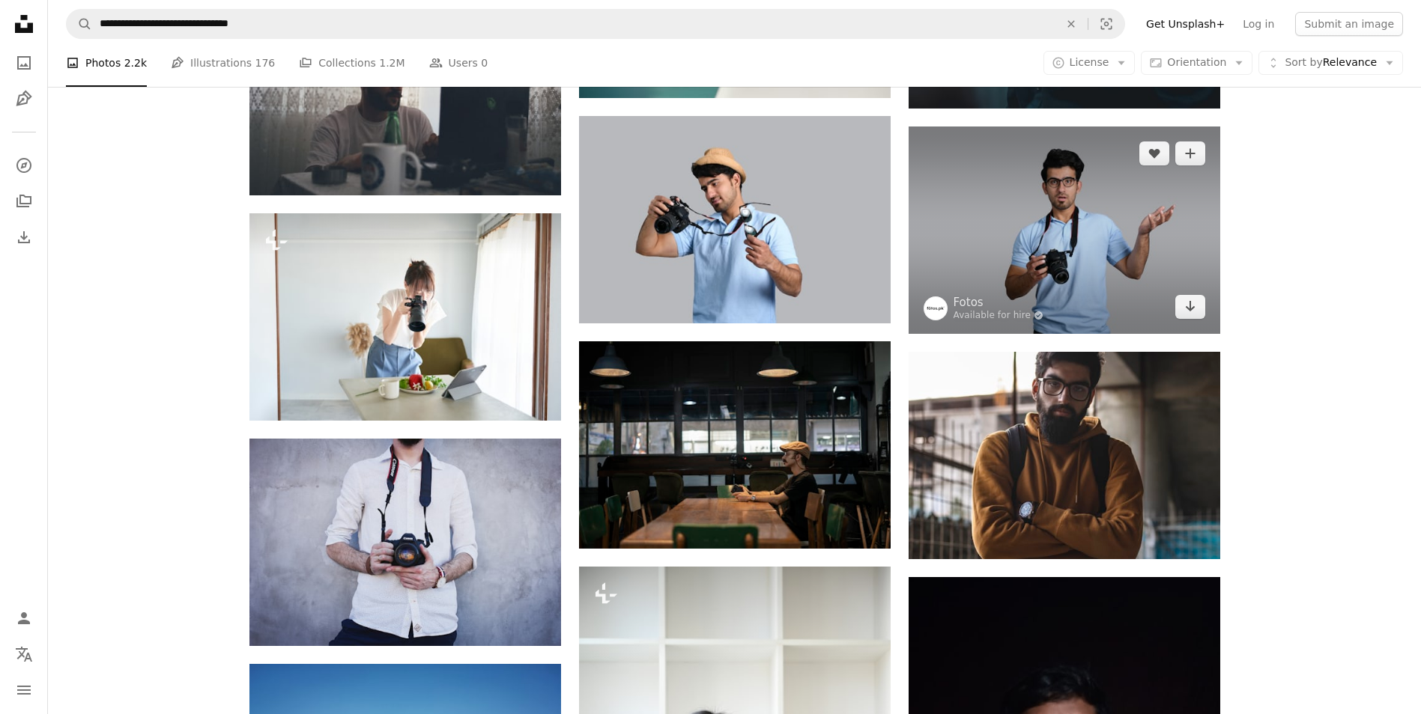
click at [1021, 261] on img at bounding box center [1064, 230] width 312 height 207
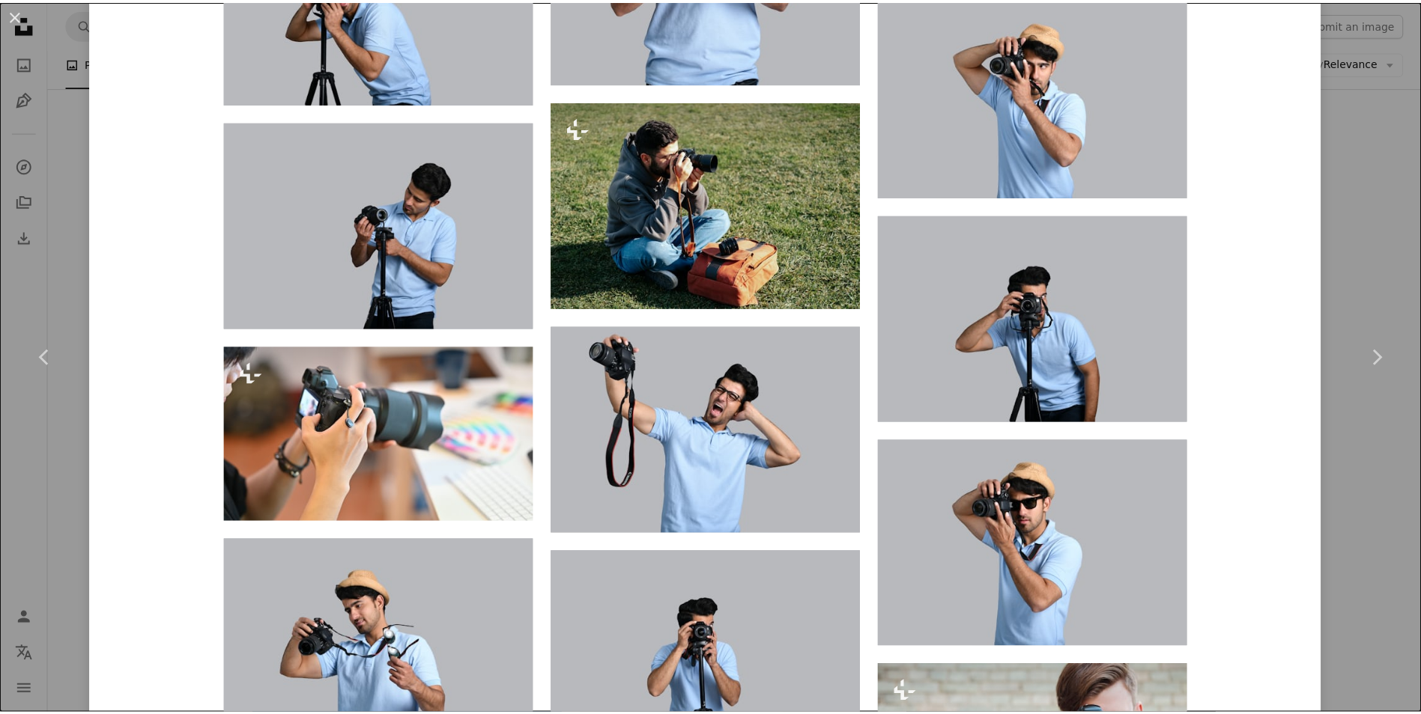
scroll to position [3295, 0]
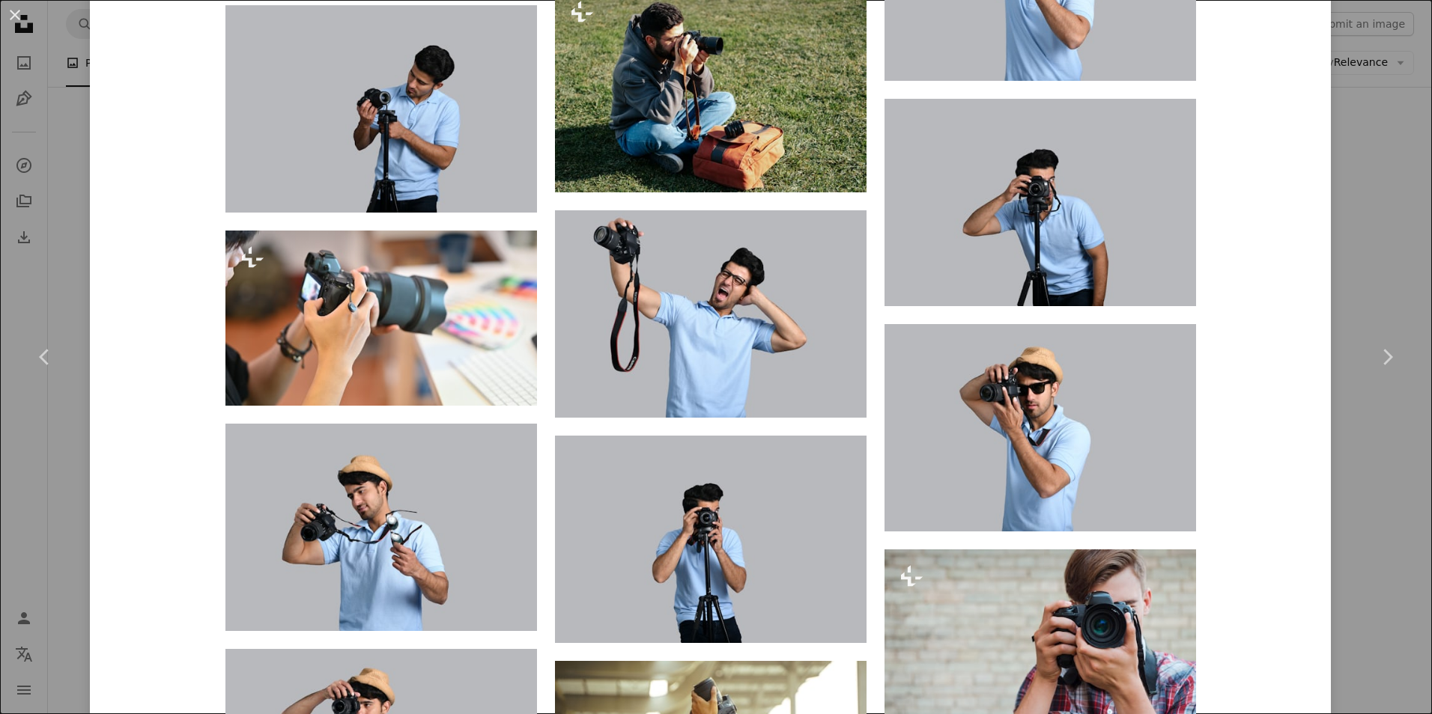
click at [1357, 97] on div "An X shape Chevron left Chevron right Fotos Available for hire A checkmark insi…" at bounding box center [716, 357] width 1432 height 714
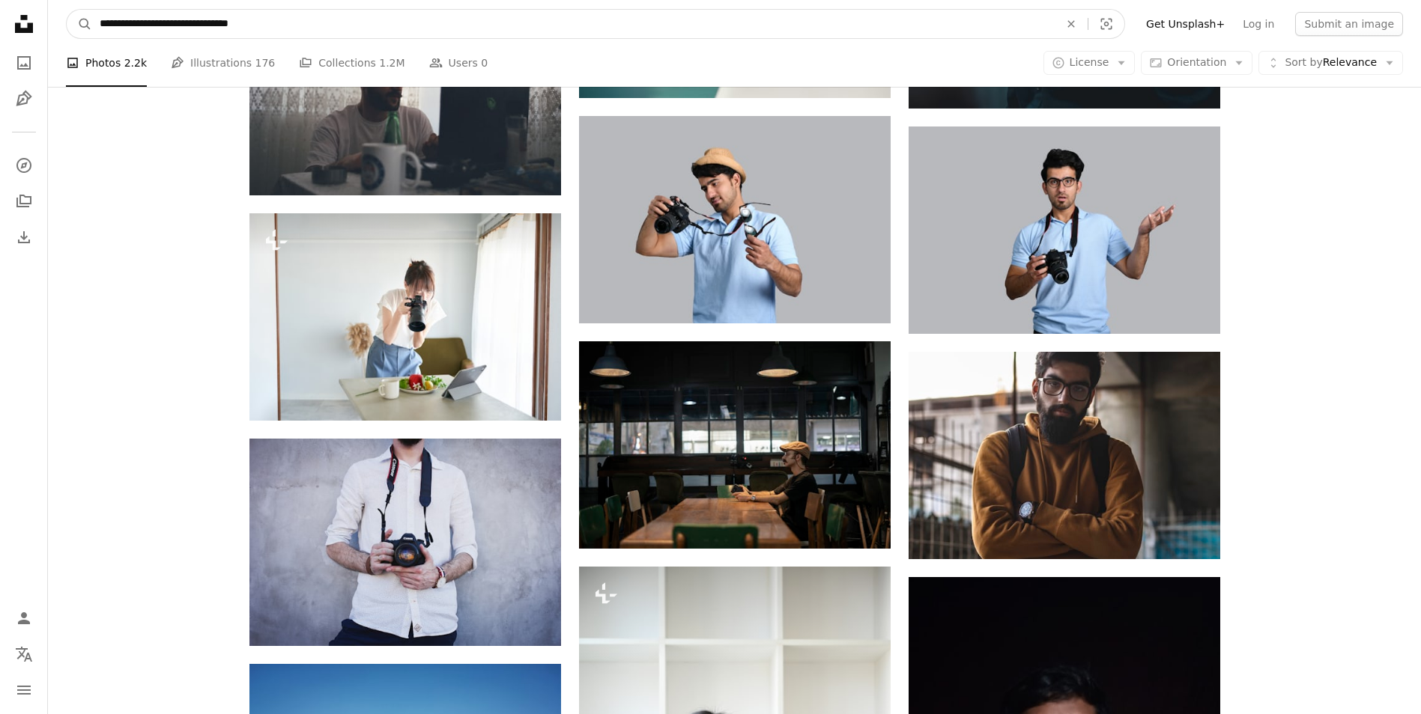
click at [180, 26] on input "**********" at bounding box center [573, 24] width 962 height 28
type input "*"
click at [240, 22] on input "**********" at bounding box center [573, 24] width 962 height 28
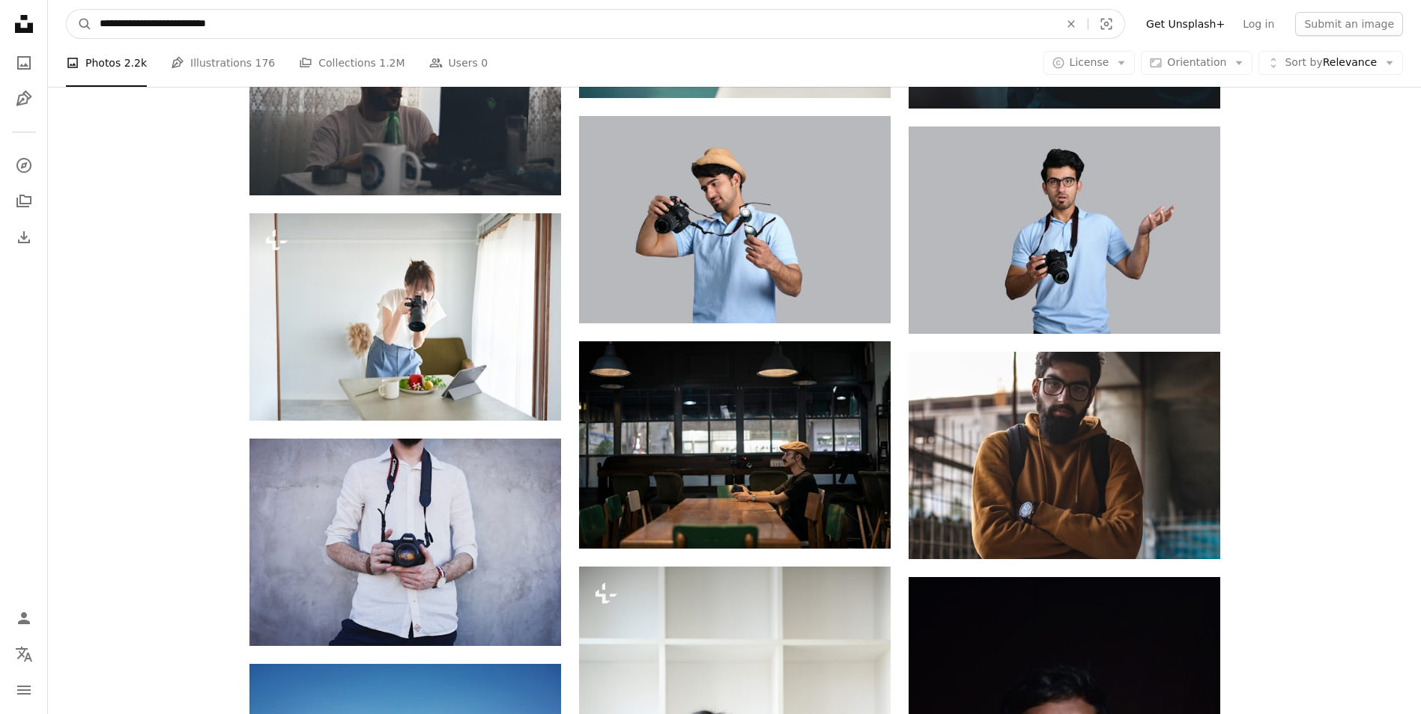
type input "**********"
click button "A magnifying glass" at bounding box center [79, 24] width 25 height 28
